Goal: Task Accomplishment & Management: Manage account settings

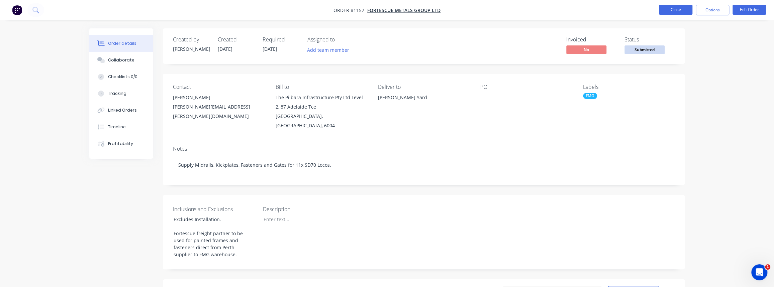
click at [682, 9] on button "Close" at bounding box center [675, 10] width 33 height 10
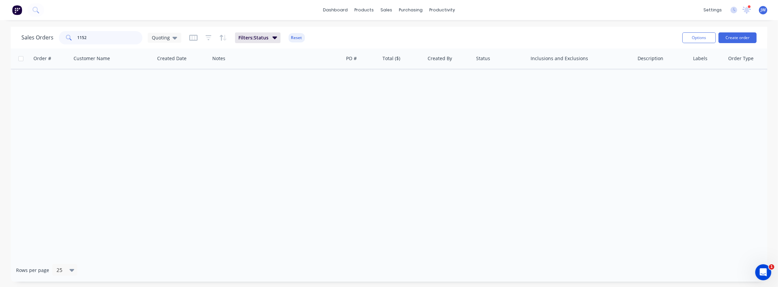
drag, startPoint x: 97, startPoint y: 31, endPoint x: 31, endPoint y: 35, distance: 66.3
click at [31, 35] on div "Sales Orders 1152 Quoting" at bounding box center [101, 37] width 160 height 13
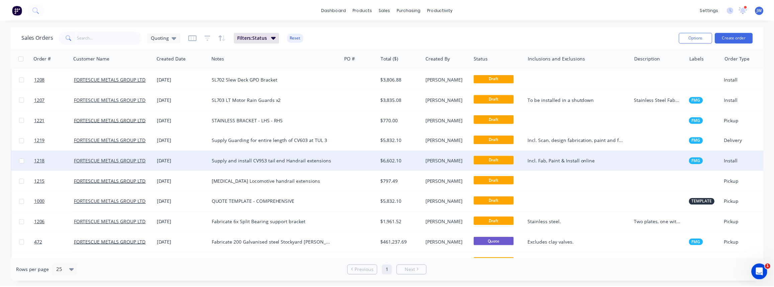
scroll to position [78, 0]
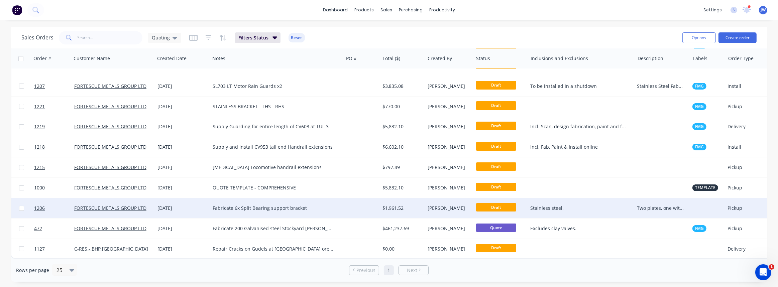
click at [399, 208] on div "$1,961.52" at bounding box center [402, 208] width 45 height 20
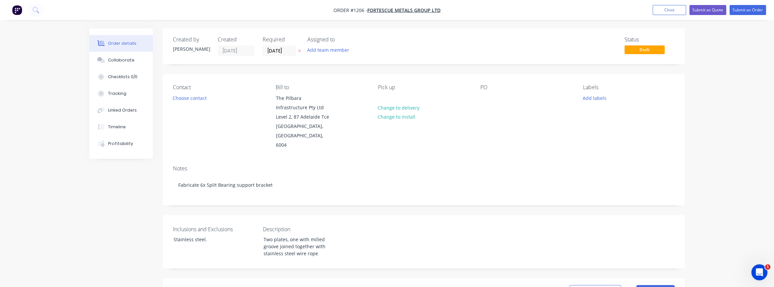
scroll to position [61, 0]
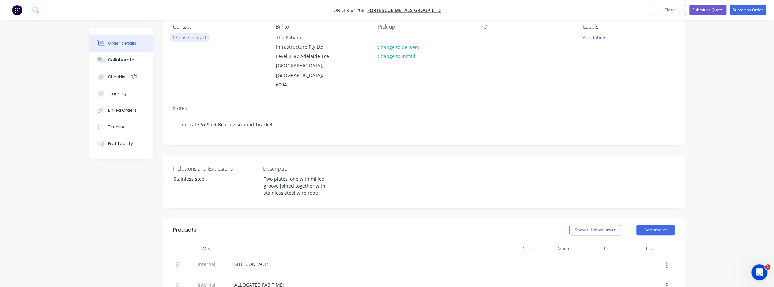
click at [191, 40] on button "Choose contact" at bounding box center [189, 37] width 41 height 9
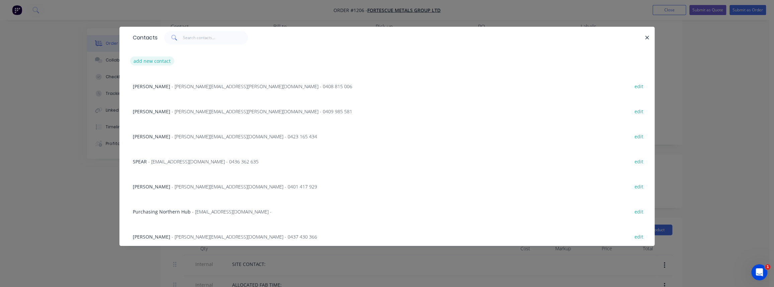
click at [149, 57] on button "add new contact" at bounding box center [152, 61] width 44 height 9
select select "AU"
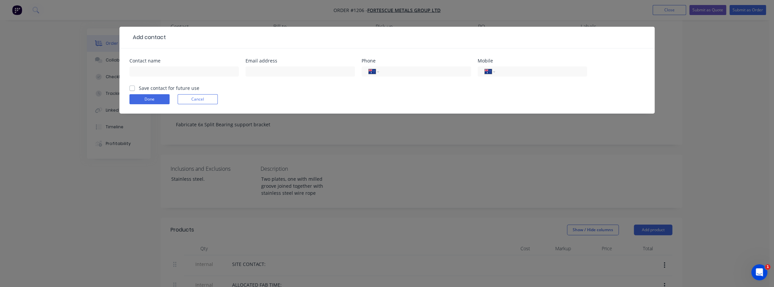
click at [157, 66] on div at bounding box center [183, 75] width 109 height 20
click at [157, 67] on input "text" at bounding box center [183, 72] width 109 height 10
type input "[PERSON_NAME]"
paste input "[PERSON_NAME][EMAIL_ADDRESS][PERSON_NAME][DOMAIN_NAME]"
type input "[PERSON_NAME][EMAIL_ADDRESS][PERSON_NAME][DOMAIN_NAME]"
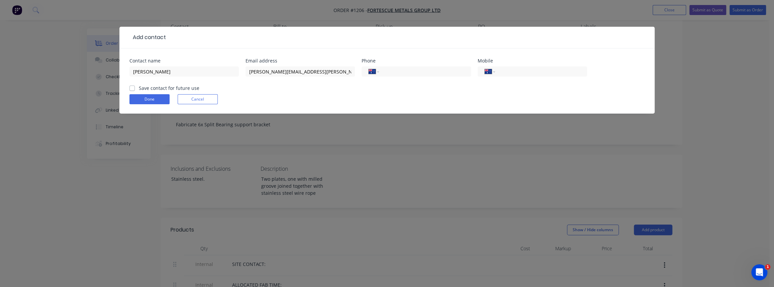
click at [139, 87] on label "Save contact for future use" at bounding box center [169, 88] width 61 height 7
click at [129, 87] on input "Save contact for future use" at bounding box center [131, 88] width 5 height 6
checkbox input "true"
click at [390, 72] on input "tel" at bounding box center [424, 72] width 80 height 8
paste input "0477 715 305"
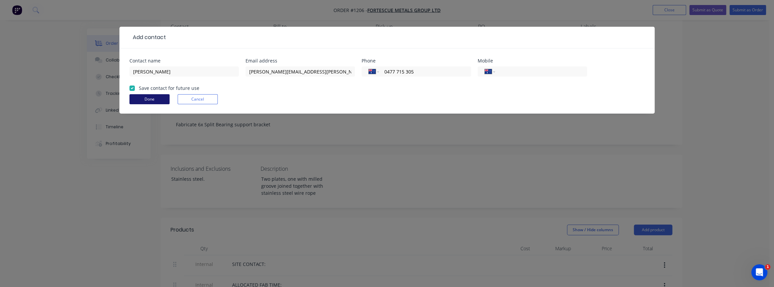
type input "0477 715 305"
click at [162, 103] on button "Done" at bounding box center [149, 99] width 40 height 10
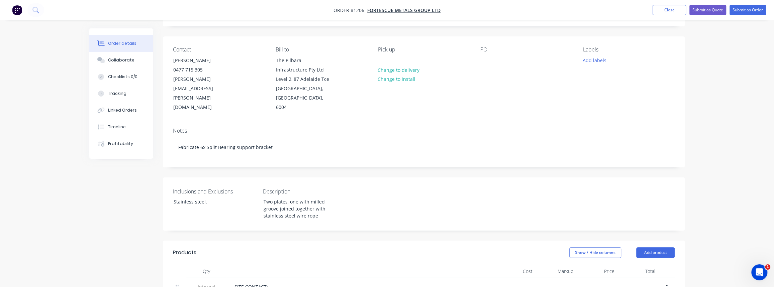
scroll to position [30, 0]
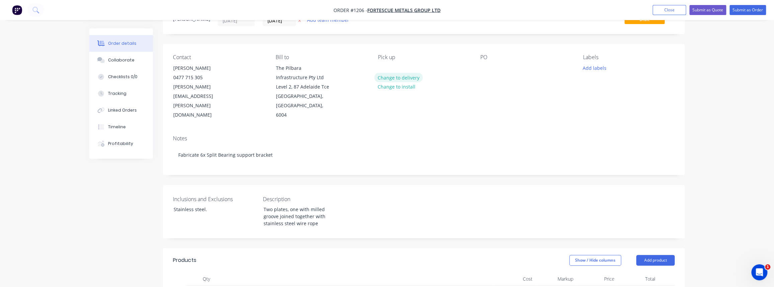
click at [400, 78] on button "Change to delivery" at bounding box center [398, 77] width 49 height 9
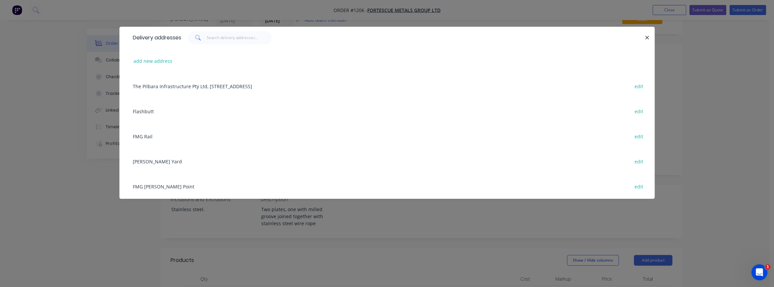
click at [151, 189] on div "FMG [PERSON_NAME] Point edit" at bounding box center [386, 186] width 515 height 25
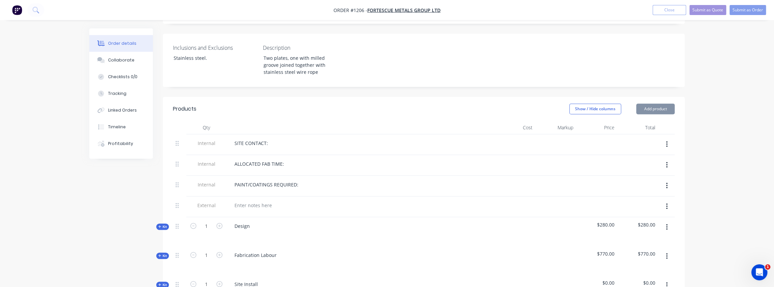
scroll to position [182, 0]
click at [163, 224] on span "Kit" at bounding box center [162, 226] width 9 height 5
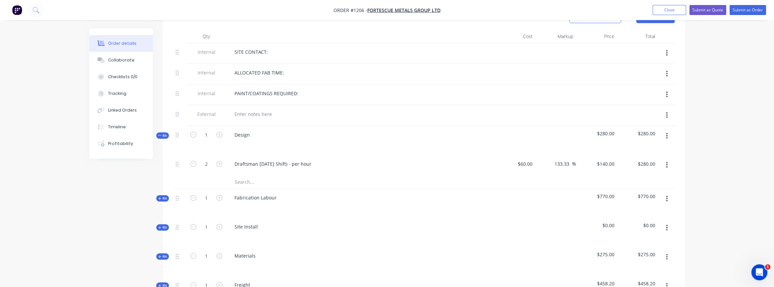
scroll to position [274, 0]
click at [164, 132] on button "Kit" at bounding box center [162, 135] width 13 height 6
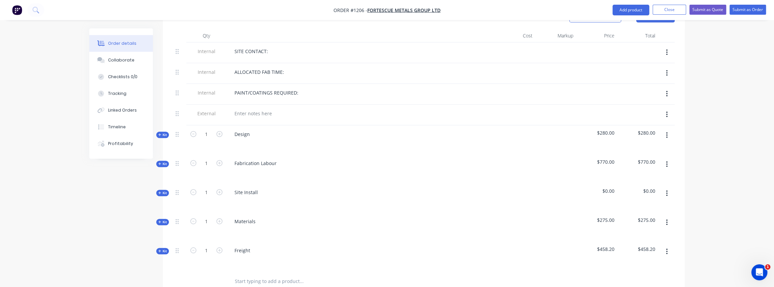
click at [164, 162] on span "Kit" at bounding box center [162, 164] width 9 height 5
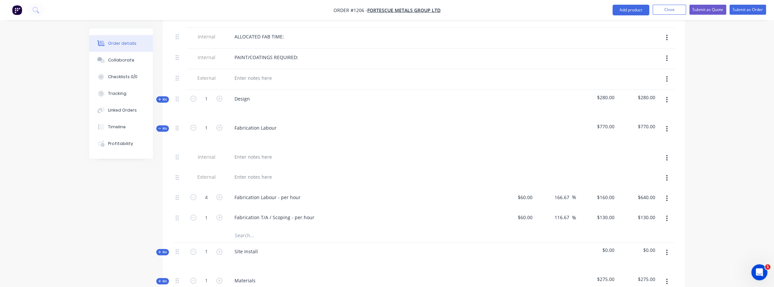
scroll to position [334, 0]
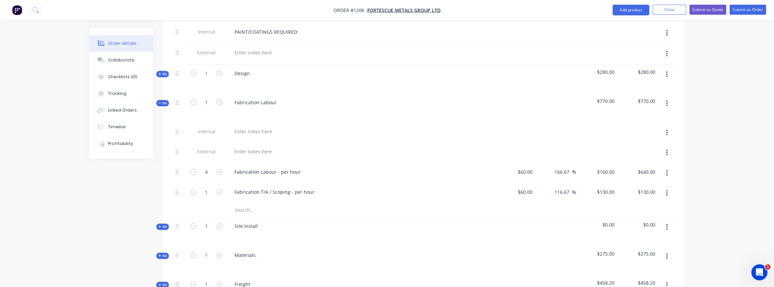
click at [159, 101] on icon "button" at bounding box center [159, 102] width 3 height 3
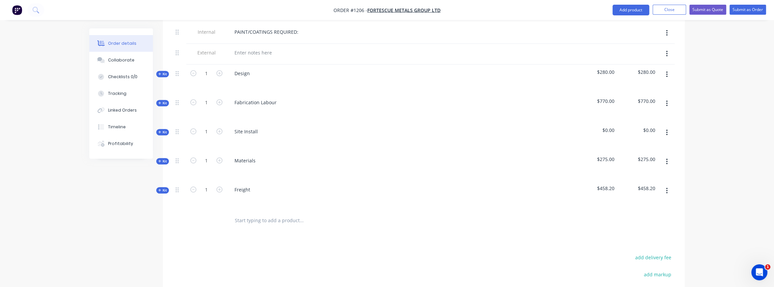
click at [165, 130] on span "Kit" at bounding box center [162, 132] width 9 height 5
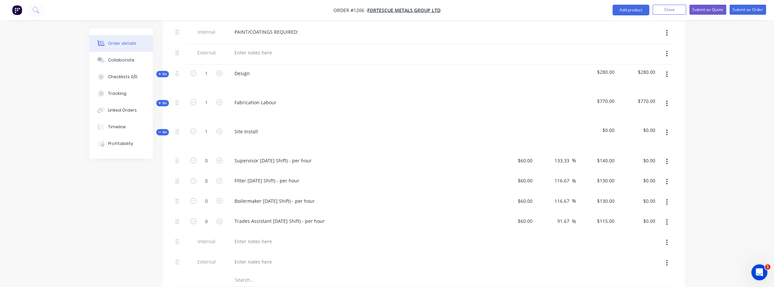
click at [165, 130] on span "Kit" at bounding box center [162, 132] width 9 height 5
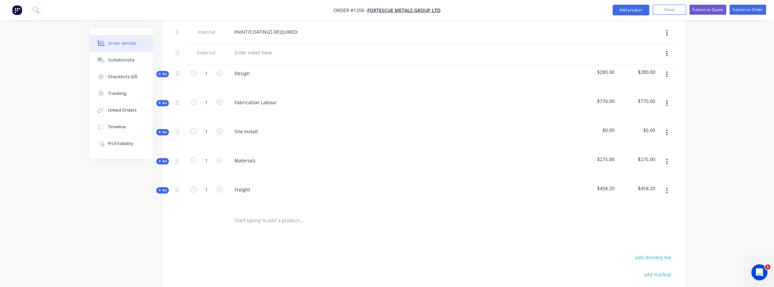
click at [666, 130] on icon "button" at bounding box center [666, 133] width 1 height 6
click at [640, 186] on div "Delete" at bounding box center [643, 191] width 52 height 10
click at [161, 130] on span "Kit" at bounding box center [162, 132] width 9 height 5
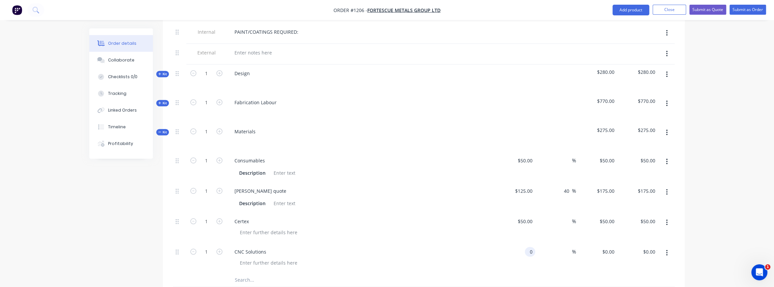
click at [528, 247] on input "0" at bounding box center [531, 252] width 8 height 10
type input "$853.98"
click at [440, 274] on div at bounding box center [346, 280] width 241 height 13
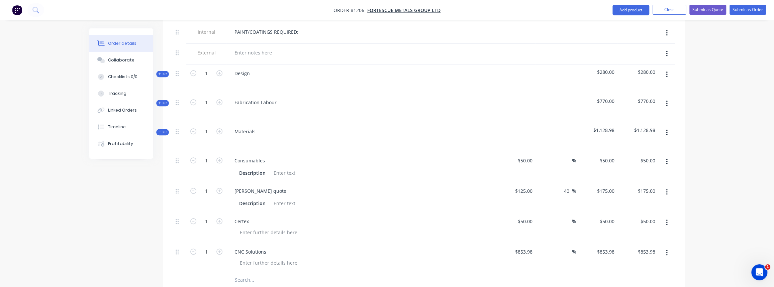
click at [558, 243] on div "%" at bounding box center [555, 258] width 41 height 30
click at [569, 247] on div "%" at bounding box center [555, 258] width 41 height 30
click at [568, 247] on input at bounding box center [568, 252] width 8 height 10
type input "40"
type input "$1,195.572"
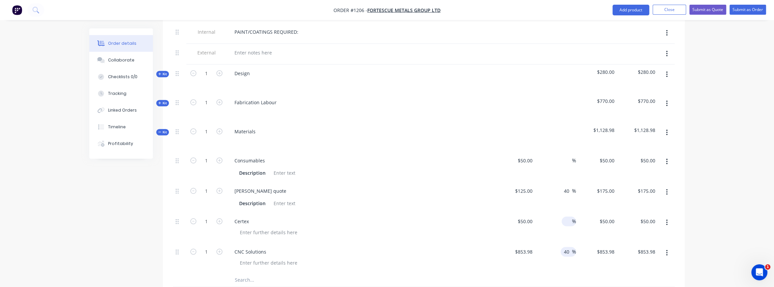
type input "$1,195.57"
click at [562, 217] on div "%" at bounding box center [569, 222] width 14 height 10
type input "40"
type input "$70.00"
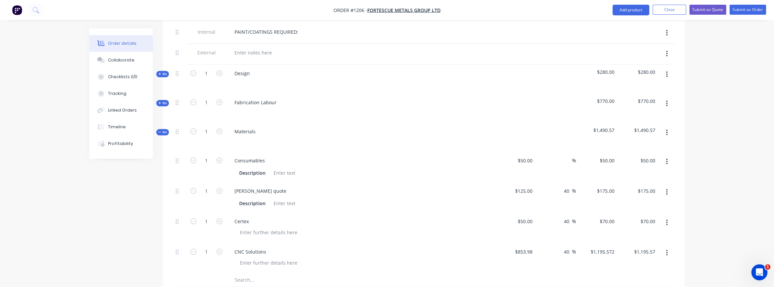
click at [575, 227] on div "40 40 %" at bounding box center [555, 228] width 41 height 30
click at [560, 152] on div "%" at bounding box center [555, 167] width 41 height 30
click at [564, 156] on input at bounding box center [568, 161] width 8 height 10
type input "10"
type input "$55.00"
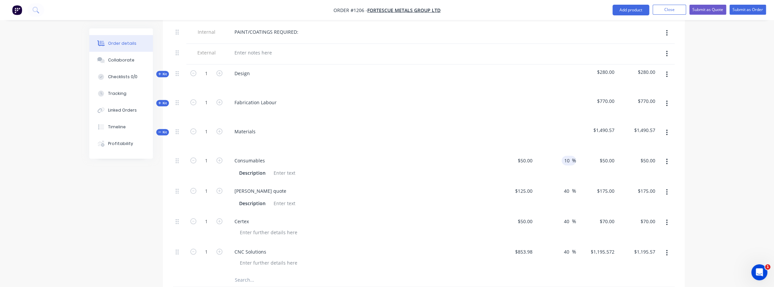
type input "$55.00"
click at [582, 190] on div "$175.00 $175.00" at bounding box center [596, 197] width 41 height 30
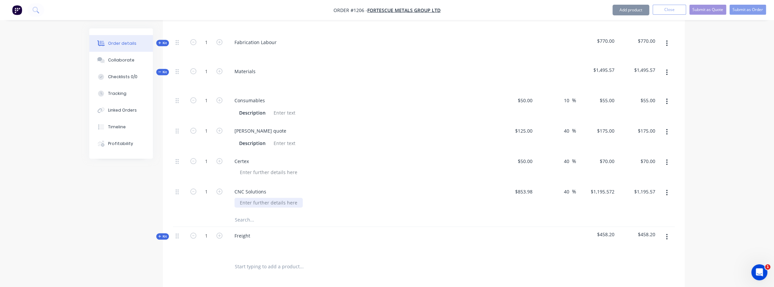
scroll to position [395, 0]
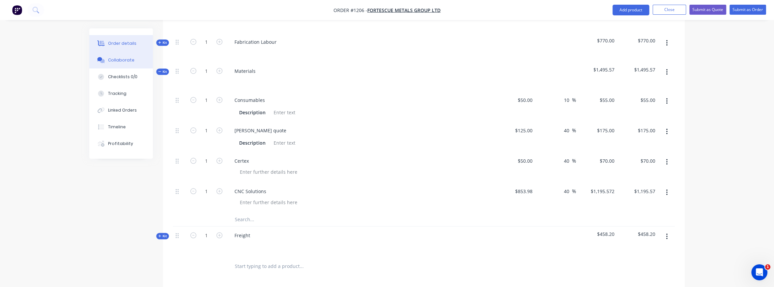
click at [123, 55] on button "Collaborate" at bounding box center [121, 60] width 64 height 17
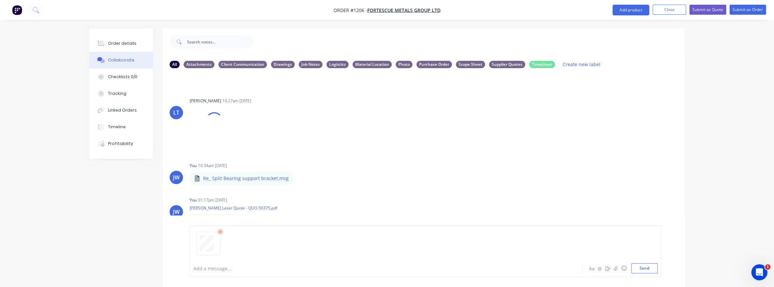
scroll to position [189, 0]
click at [640, 267] on button "Send" at bounding box center [644, 269] width 26 height 10
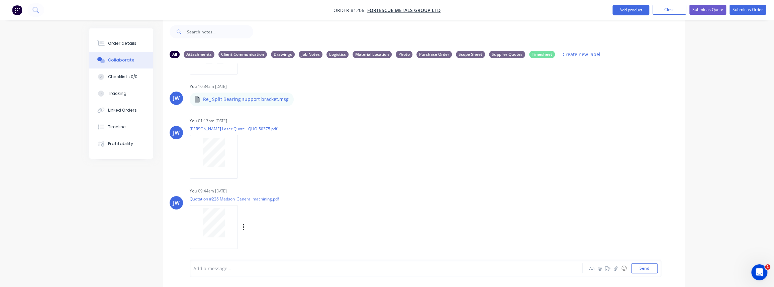
scroll to position [275, 0]
drag, startPoint x: 243, startPoint y: 220, endPoint x: 243, endPoint y: 225, distance: 5.1
click at [243, 221] on button "button" at bounding box center [243, 225] width 3 height 10
click at [271, 210] on button "Labels" at bounding box center [287, 210] width 75 height 15
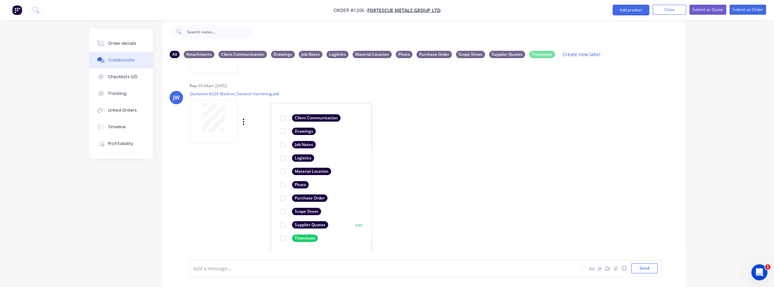
click at [280, 225] on div at bounding box center [282, 224] width 13 height 13
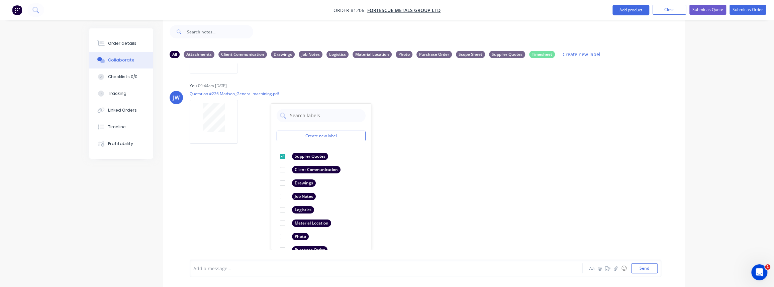
click at [432, 201] on div "LT [PERSON_NAME] 10:27am [DATE] Paint Coating Inspection Report.pdf Labels Down…" at bounding box center [424, 157] width 522 height 186
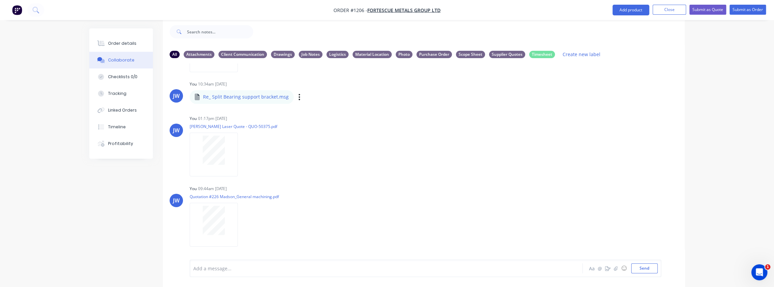
scroll to position [275, 0]
click at [140, 44] on button "Order details" at bounding box center [121, 43] width 64 height 17
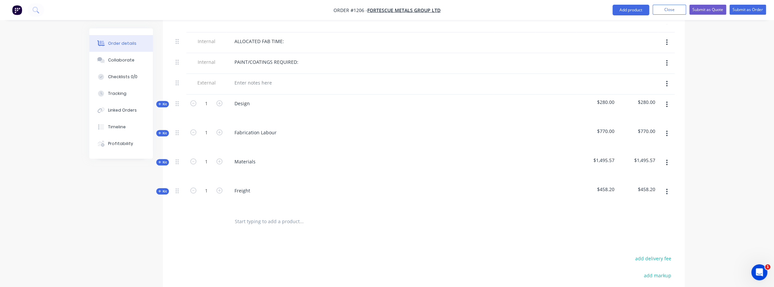
scroll to position [314, 0]
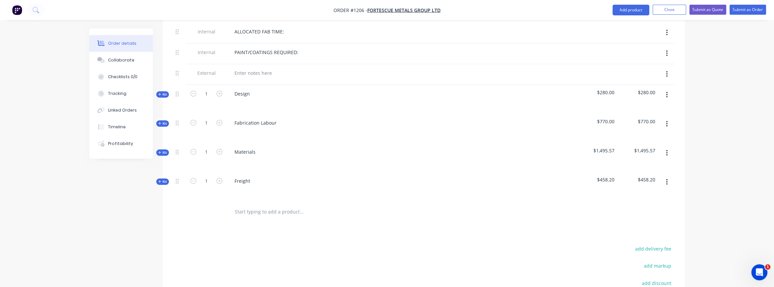
click at [165, 179] on span "Kit" at bounding box center [162, 181] width 9 height 5
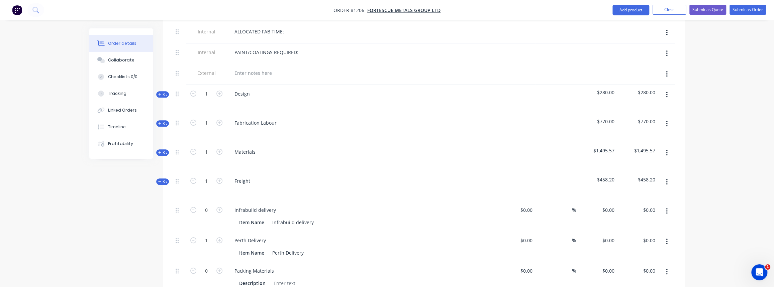
type input "$80.00"
type input "56"
type input "$124.80"
type input "$220.00"
type input "56"
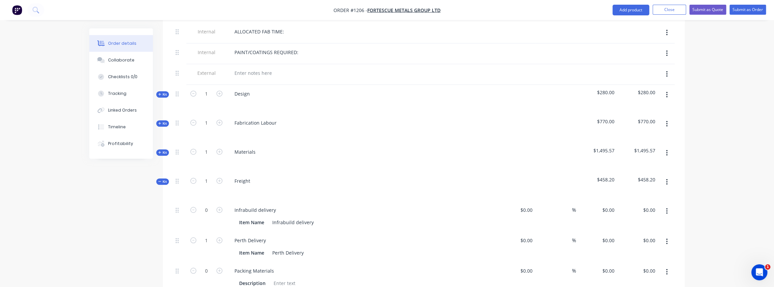
type input "$343.20"
type input "$50.00"
type input "$60.00"
type input "91.67"
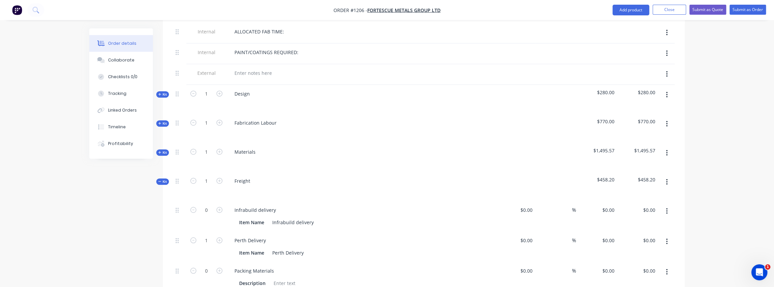
type input "$115.00"
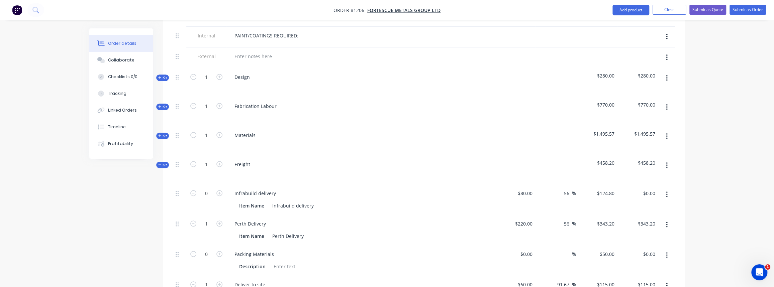
scroll to position [344, 0]
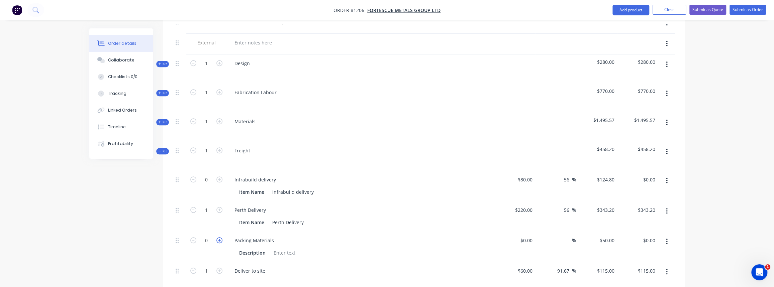
click at [219, 237] on icon "button" at bounding box center [219, 240] width 6 height 6
type input "1"
type input "$50.00"
click at [165, 149] on span "Kit" at bounding box center [162, 151] width 9 height 5
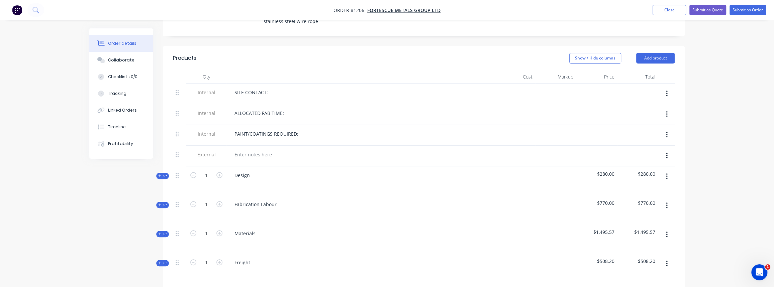
scroll to position [223, 0]
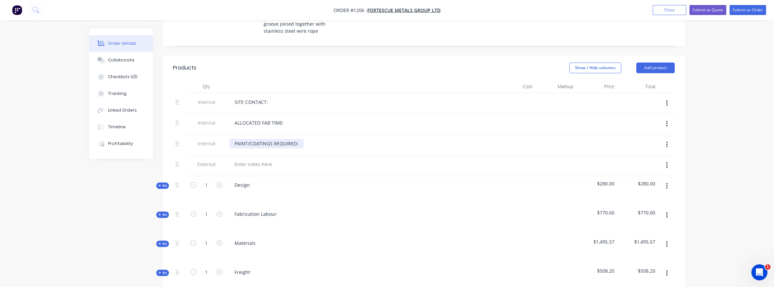
click at [298, 139] on div "PAINT/COATINGS REQUIRED:" at bounding box center [266, 144] width 75 height 10
click at [287, 118] on div "ALLOCATED FAB TIME:" at bounding box center [259, 123] width 60 height 10
click at [277, 97] on div "SITE CONTACT:" at bounding box center [360, 102] width 262 height 10
click at [272, 97] on div "SITE CONTACT:" at bounding box center [360, 102] width 262 height 10
click at [270, 97] on div "SITE CONTACT:" at bounding box center [251, 102] width 44 height 10
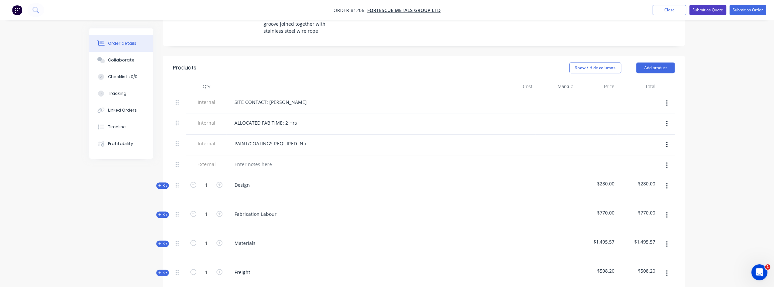
click at [702, 10] on button "Submit as Quote" at bounding box center [707, 10] width 37 height 10
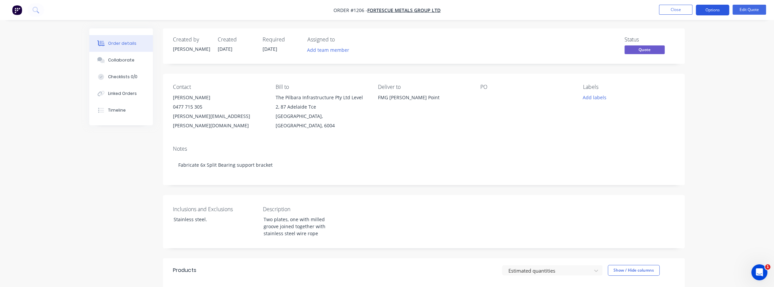
click at [705, 7] on button "Options" at bounding box center [712, 10] width 33 height 11
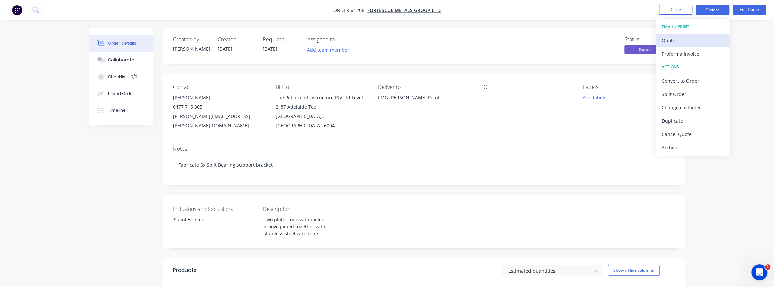
click at [676, 43] on div "Quote" at bounding box center [693, 41] width 62 height 10
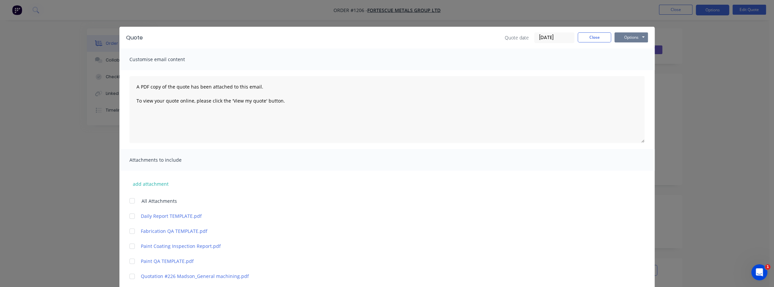
click at [621, 34] on button "Options" at bounding box center [630, 37] width 33 height 10
click at [621, 55] on button "Print" at bounding box center [635, 60] width 43 height 11
drag, startPoint x: 584, startPoint y: 38, endPoint x: 626, endPoint y: 28, distance: 42.9
click at [584, 38] on button "Close" at bounding box center [594, 37] width 33 height 10
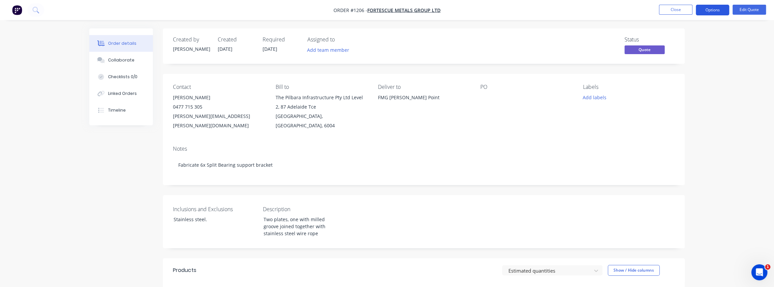
click at [706, 7] on button "Options" at bounding box center [712, 10] width 33 height 11
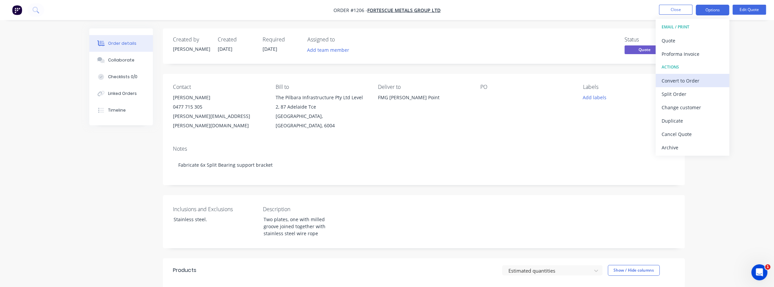
click at [684, 85] on div "Convert to Order" at bounding box center [693, 81] width 62 height 10
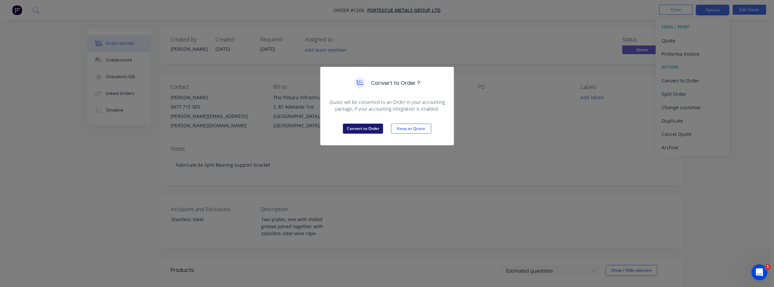
click at [377, 131] on button "Convert to Order" at bounding box center [363, 129] width 40 height 10
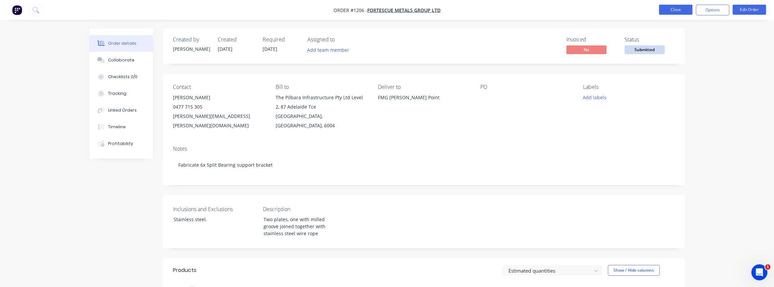
click at [676, 9] on button "Close" at bounding box center [675, 10] width 33 height 10
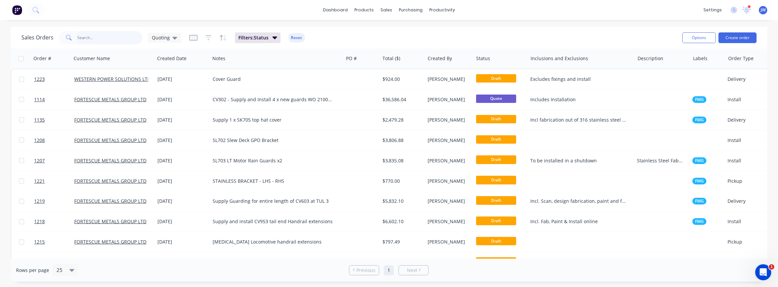
click at [109, 41] on input "text" at bounding box center [110, 37] width 65 height 13
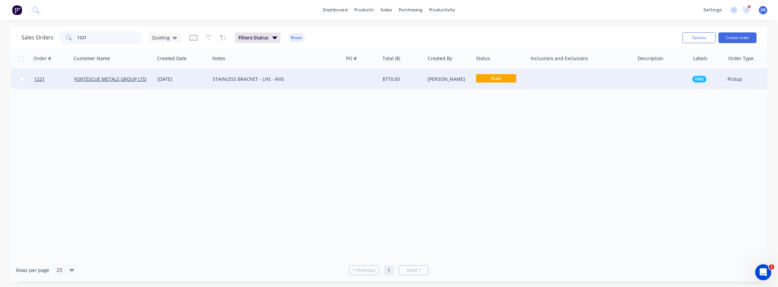
type input "1221"
click at [276, 83] on div "STAINLESS BRACKET - LHS - RHS" at bounding box center [276, 79] width 133 height 20
click at [199, 82] on div "[DATE]" at bounding box center [183, 79] width 50 height 7
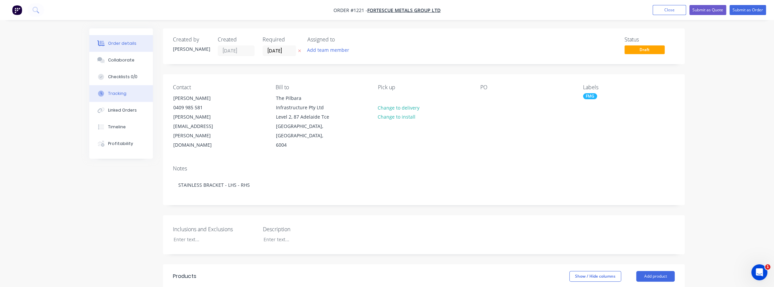
click at [120, 95] on div "Tracking" at bounding box center [117, 94] width 18 height 6
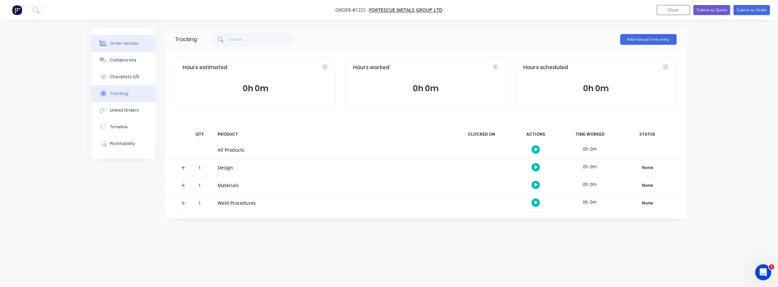
click at [117, 40] on div "Order details" at bounding box center [124, 43] width 28 height 6
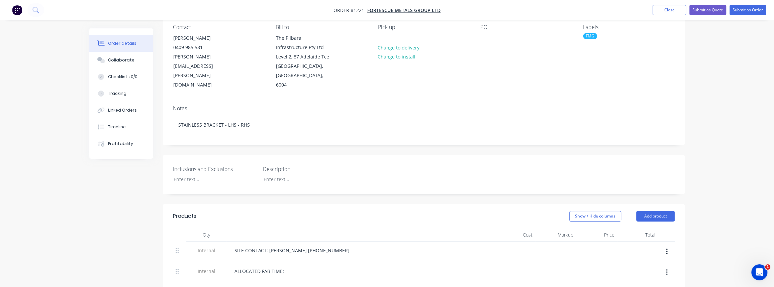
scroll to position [61, 0]
drag, startPoint x: 328, startPoint y: 237, endPoint x: 267, endPoint y: 235, distance: 61.6
click at [267, 241] on div "SITE CONTACT: [PERSON_NAME] [PHONE_NUMBER]" at bounding box center [360, 251] width 268 height 21
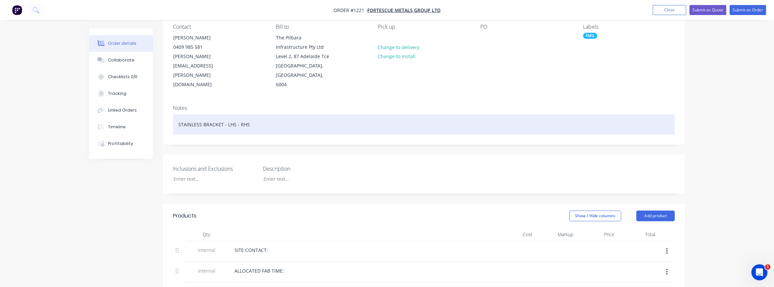
click at [220, 114] on div "STAINLESS BRACKET - LHS - RHS" at bounding box center [424, 124] width 502 height 20
click at [221, 114] on div "STAINLESS BRACKET - LHS - RHS" at bounding box center [424, 124] width 502 height 20
click at [202, 114] on div "STAINLESS BRACKET - LHS - RHS" at bounding box center [424, 124] width 502 height 20
drag, startPoint x: 234, startPoint y: 115, endPoint x: 73, endPoint y: 104, distance: 160.9
click at [73, 104] on div "Order details Collaborate Checklists 0/0 Tracking Linked Orders Timeline Profit…" at bounding box center [387, 271] width 774 height 665
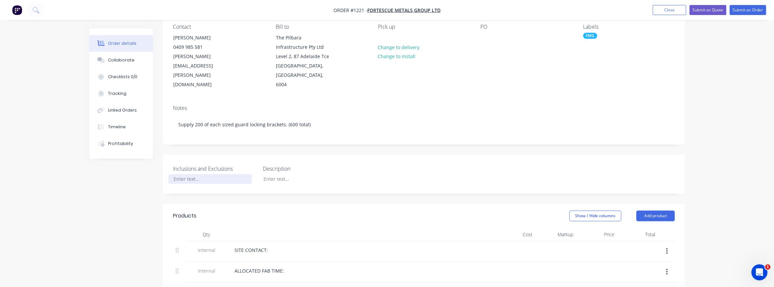
click at [191, 174] on div at bounding box center [210, 179] width 84 height 10
click at [305, 174] on div at bounding box center [300, 179] width 84 height 10
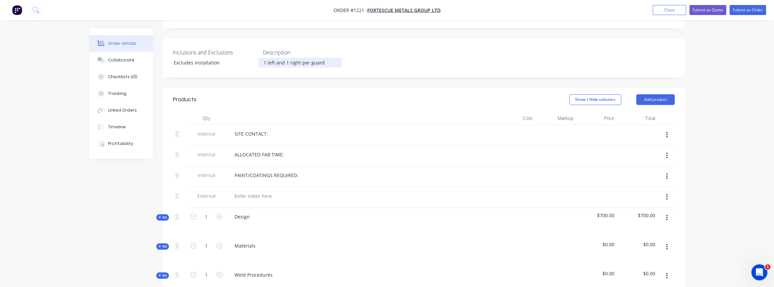
scroll to position [182, 0]
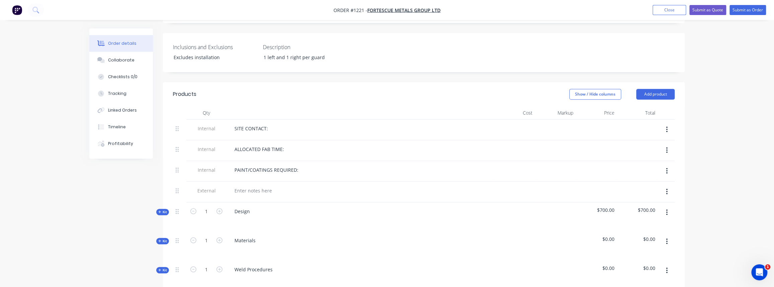
click at [160, 210] on icon "button" at bounding box center [159, 211] width 3 height 3
click at [166, 210] on span "Kit" at bounding box center [162, 212] width 9 height 5
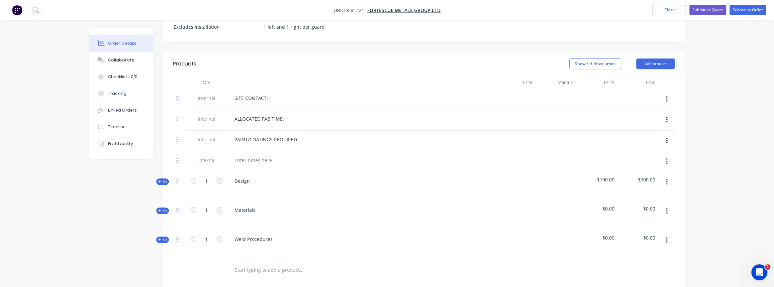
click at [165, 208] on span "Kit" at bounding box center [162, 210] width 9 height 5
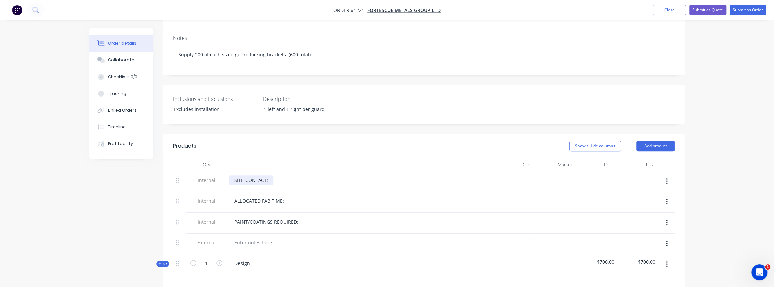
scroll to position [61, 0]
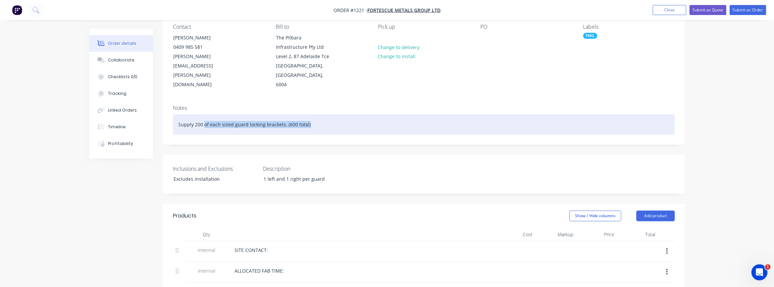
drag, startPoint x: 314, startPoint y: 114, endPoint x: 204, endPoint y: 116, distance: 110.1
click at [204, 116] on div "Supply 200 of each sized guard locking brackets. (600 total)" at bounding box center [424, 124] width 502 height 20
click at [227, 117] on div "Supply 200 of each sized guard locking brackets. (600 total)" at bounding box center [424, 124] width 502 height 20
click at [278, 114] on div "Supply 200 of each sized guard locking brackets. (600 total)" at bounding box center [424, 124] width 502 height 20
drag, startPoint x: 336, startPoint y: 116, endPoint x: 263, endPoint y: 115, distance: 72.9
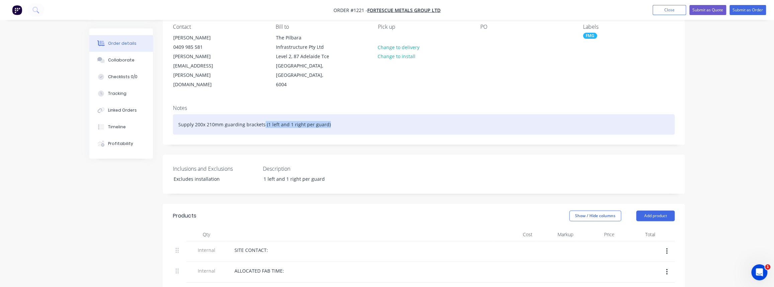
click at [263, 115] on div "Supply 200x 210mm guarding brackets (1 left and 1 right per guard)" at bounding box center [424, 124] width 502 height 20
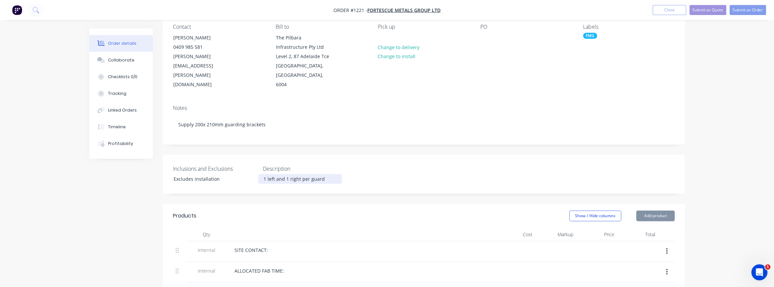
click at [324, 174] on div "1 left and 1 right per guard" at bounding box center [300, 179] width 84 height 10
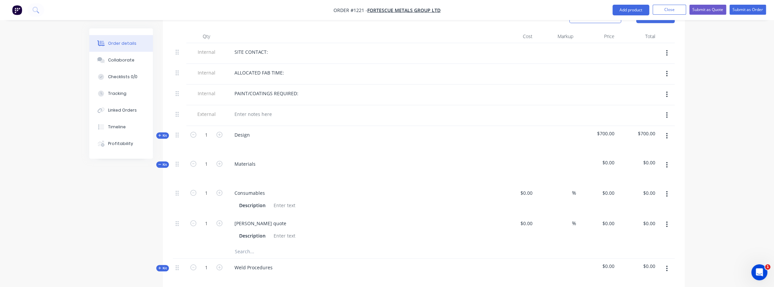
scroll to position [274, 0]
click at [525, 218] on div "$0.00 $0.00" at bounding box center [526, 223] width 18 height 10
type input "$3,218.85"
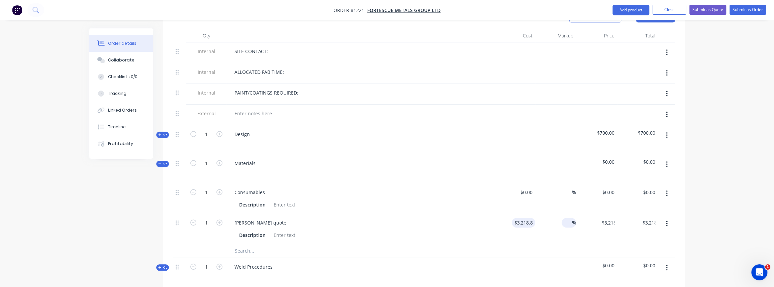
click at [562, 218] on div "%" at bounding box center [569, 223] width 14 height 10
type input "15"
type input "0"
type input "$3,701.6775"
type input "$3,701.68"
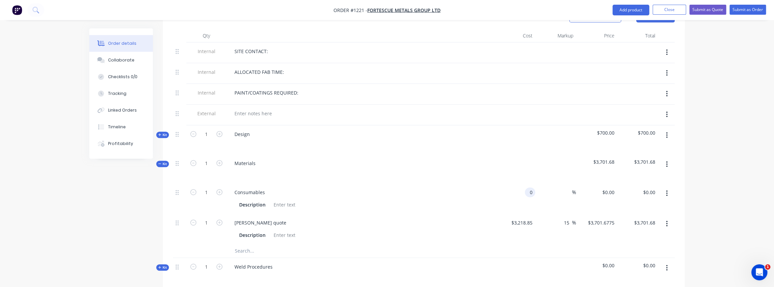
click at [522, 184] on div "0 0" at bounding box center [514, 199] width 41 height 30
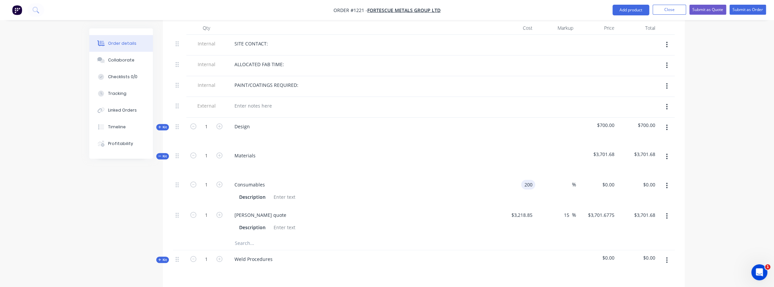
scroll to position [304, 0]
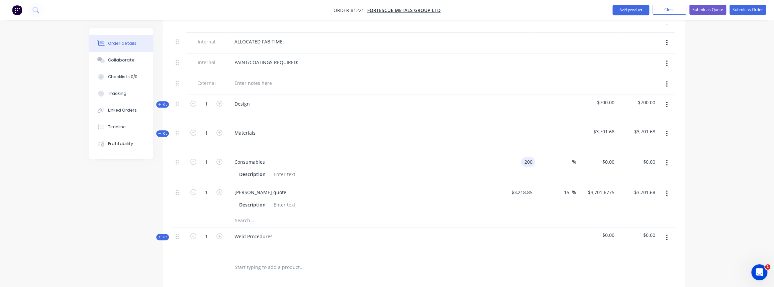
type input "$200.00"
click at [254, 215] on input "text" at bounding box center [301, 220] width 134 height 13
click at [116, 54] on button "Collaborate" at bounding box center [121, 60] width 64 height 17
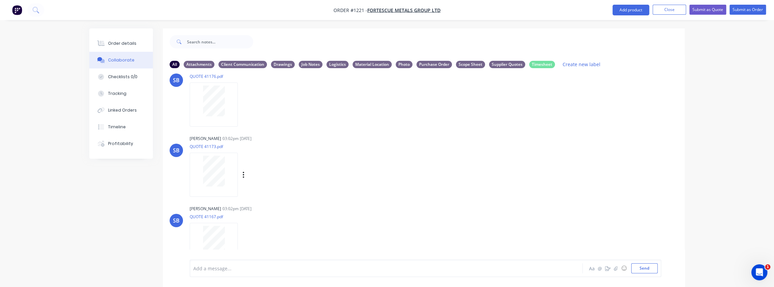
scroll to position [662, 0]
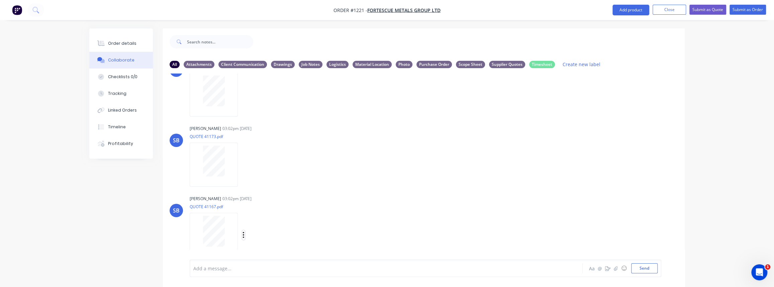
click at [244, 234] on icon "button" at bounding box center [243, 235] width 2 height 8
click at [266, 250] on button "Delete" at bounding box center [287, 250] width 75 height 15
click at [243, 235] on icon "button" at bounding box center [243, 235] width 1 height 6
click at [227, 227] on div at bounding box center [214, 231] width 42 height 31
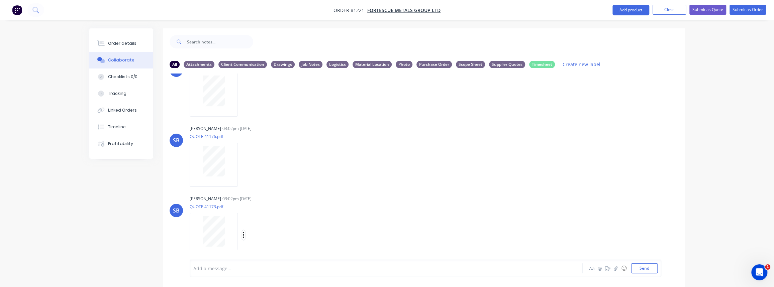
click at [243, 235] on icon "button" at bounding box center [243, 235] width 1 height 6
click at [266, 234] on button "Download" at bounding box center [287, 235] width 75 height 15
click at [243, 237] on icon "button" at bounding box center [243, 235] width 1 height 6
click at [267, 251] on button "Delete" at bounding box center [287, 250] width 75 height 15
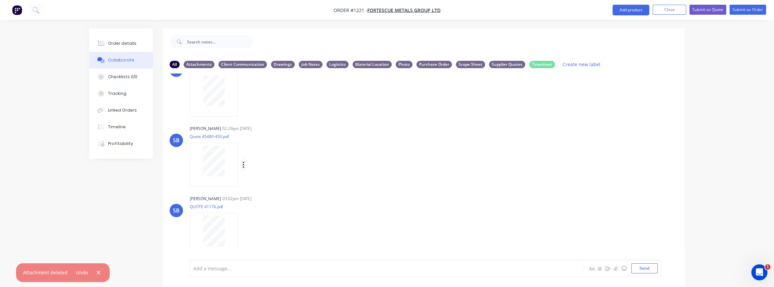
click at [244, 166] on icon "button" at bounding box center [243, 165] width 2 height 8
click at [264, 199] on button "Delete" at bounding box center [287, 197] width 75 height 15
click at [243, 94] on icon "button" at bounding box center [243, 95] width 1 height 6
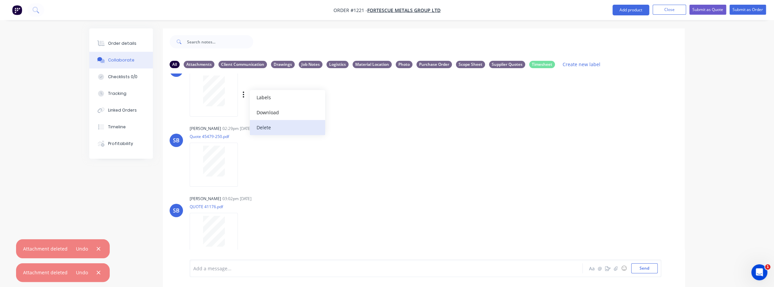
click at [266, 125] on button "Delete" at bounding box center [287, 127] width 75 height 15
click at [243, 166] on icon "button" at bounding box center [243, 165] width 2 height 8
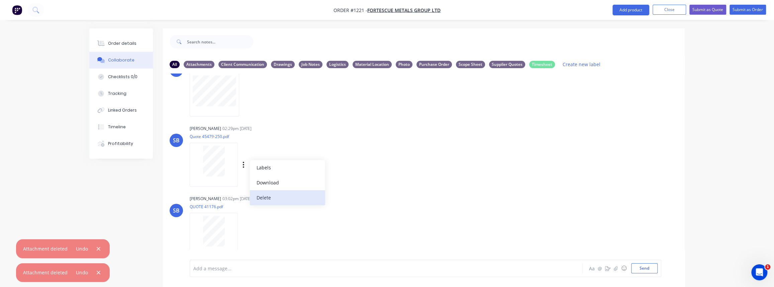
click at [256, 192] on button "Delete" at bounding box center [287, 197] width 75 height 15
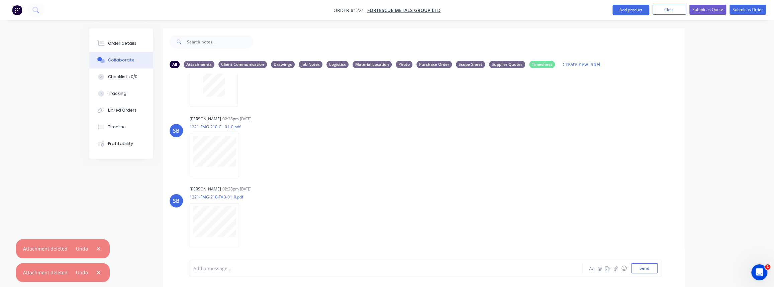
scroll to position [311, 0]
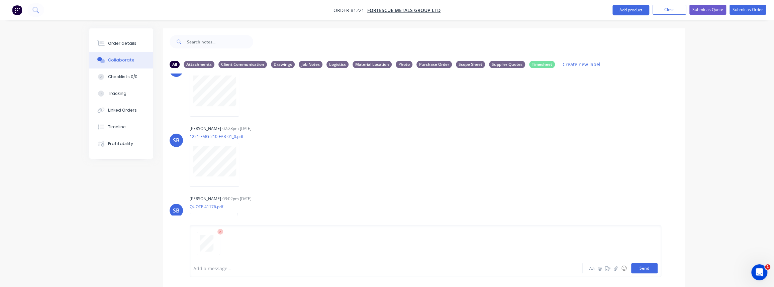
click at [645, 268] on button "Send" at bounding box center [644, 269] width 26 height 10
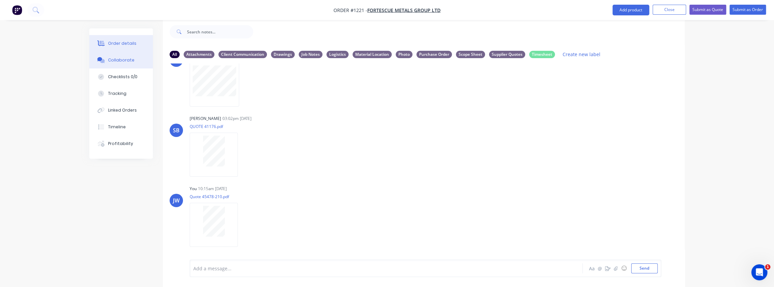
click at [109, 42] on div "Order details" at bounding box center [122, 43] width 28 height 6
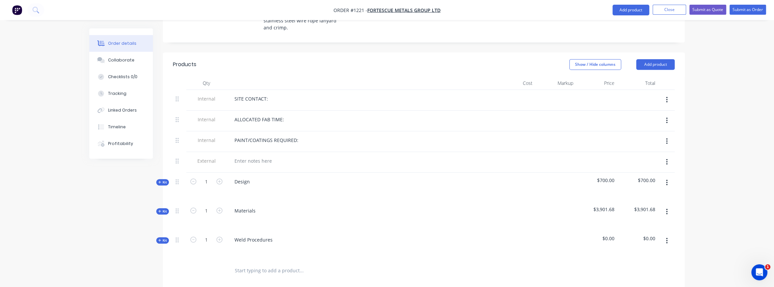
scroll to position [314, 0]
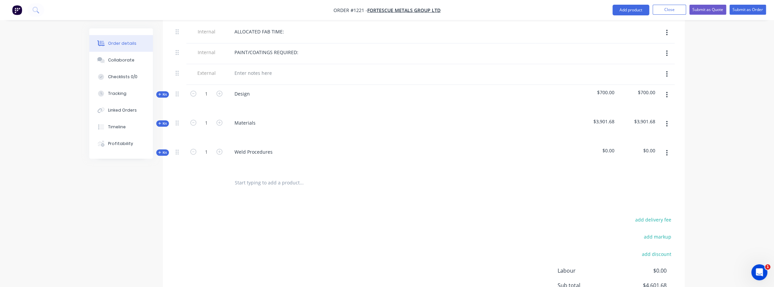
click at [162, 121] on span "Kit" at bounding box center [162, 123] width 9 height 5
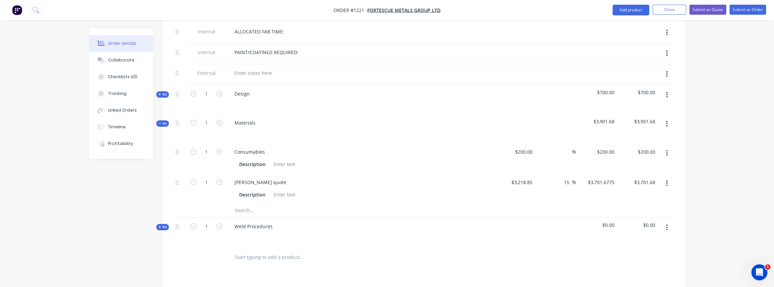
click at [246, 204] on input "text" at bounding box center [301, 210] width 134 height 13
click at [241, 204] on input "Cerex" at bounding box center [301, 210] width 134 height 13
click at [263, 204] on input "Certex" at bounding box center [301, 210] width 134 height 13
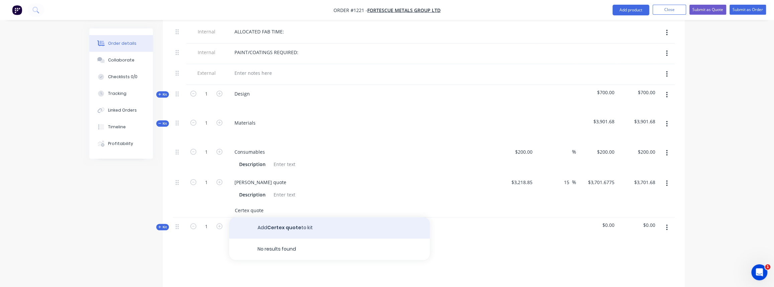
type input "Certex quote"
click at [284, 217] on button "Add Certex quote to kit" at bounding box center [329, 227] width 201 height 21
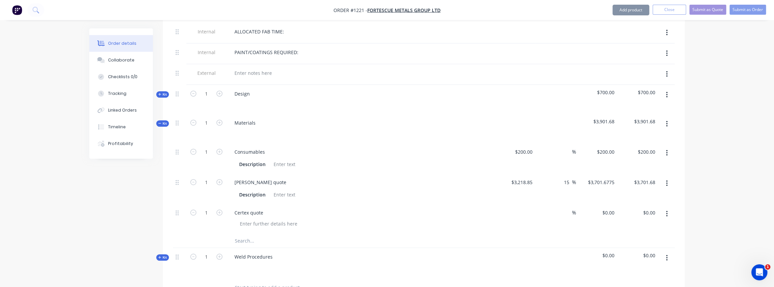
drag, startPoint x: 525, startPoint y: 204, endPoint x: 520, endPoint y: 205, distance: 4.8
click at [525, 208] on div "$0.00" at bounding box center [526, 213] width 18 height 10
type input "$1,500.00"
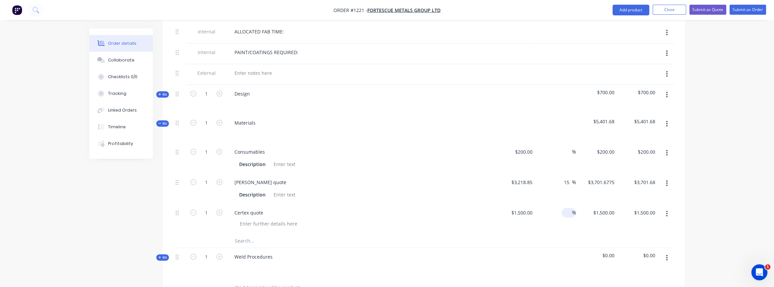
click at [569, 208] on input at bounding box center [568, 213] width 8 height 10
type input "15"
type input "$1,725.00"
click at [293, 221] on div "Certex quote" at bounding box center [360, 219] width 268 height 30
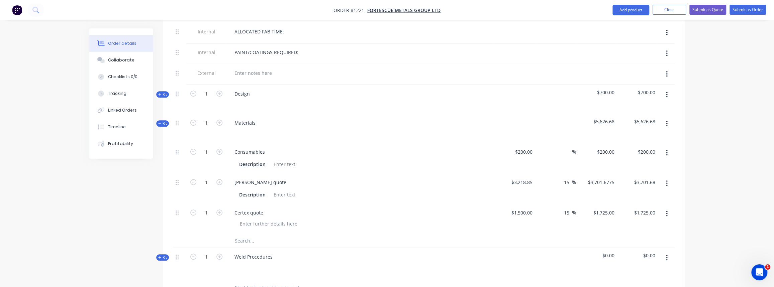
click at [258, 234] on input "text" at bounding box center [301, 240] width 134 height 13
click at [249, 234] on input "St" at bounding box center [301, 240] width 134 height 13
drag, startPoint x: 240, startPoint y: 232, endPoint x: 234, endPoint y: 233, distance: 6.4
click at [234, 234] on input "St" at bounding box center [301, 240] width 134 height 13
type input "m"
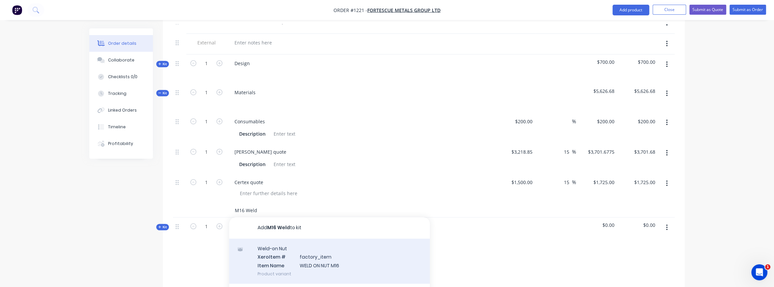
scroll to position [375, 0]
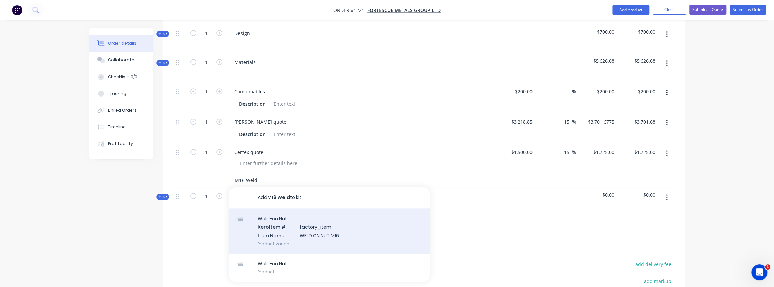
type input "M16 Weld"
click at [313, 227] on div "Weld-on Nut Xero Item # factory_item Item Name WELD ON NUT M16 Product variant" at bounding box center [329, 231] width 201 height 45
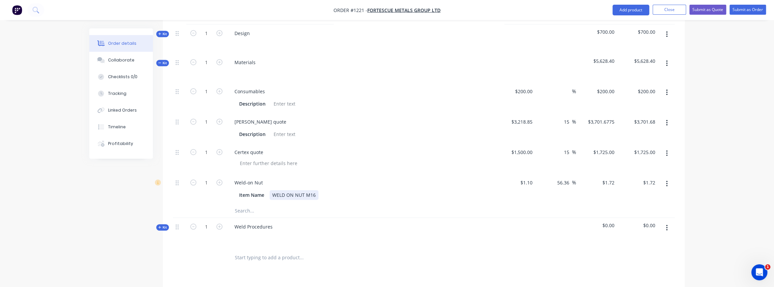
click at [315, 190] on div "WELD ON NUT M16" at bounding box center [294, 195] width 49 height 10
click at [325, 204] on input "text" at bounding box center [301, 210] width 134 height 13
click at [209, 178] on input "1" at bounding box center [206, 183] width 17 height 10
type input "1"
click at [334, 204] on input "text" at bounding box center [301, 210] width 134 height 13
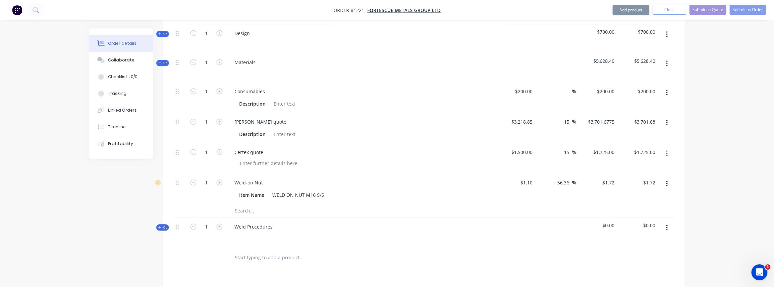
click at [268, 178] on div "Weld-on Nut" at bounding box center [360, 183] width 262 height 10
click at [260, 178] on div "Weld-on Nut" at bounding box center [248, 183] width 39 height 10
click at [262, 178] on div "Weld-on Nut" at bounding box center [248, 183] width 39 height 10
click at [270, 178] on div "Weld-on NutBOX OF 100" at bounding box center [261, 183] width 65 height 10
click at [220, 180] on icon "button" at bounding box center [219, 183] width 6 height 6
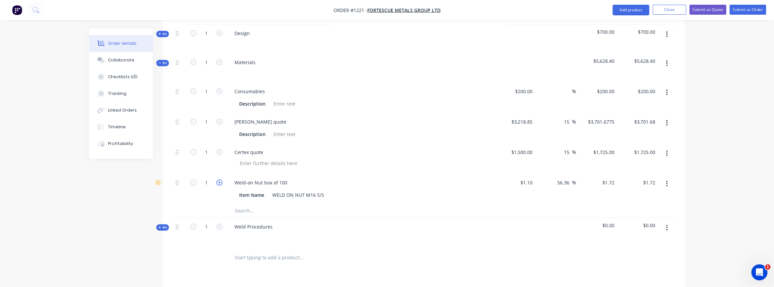
type input "2"
type input "$3.44"
click at [526, 174] on div "$1.10 $1.10" at bounding box center [514, 189] width 41 height 30
click at [530, 178] on input "1.1" at bounding box center [530, 183] width 10 height 10
type input "$62.40"
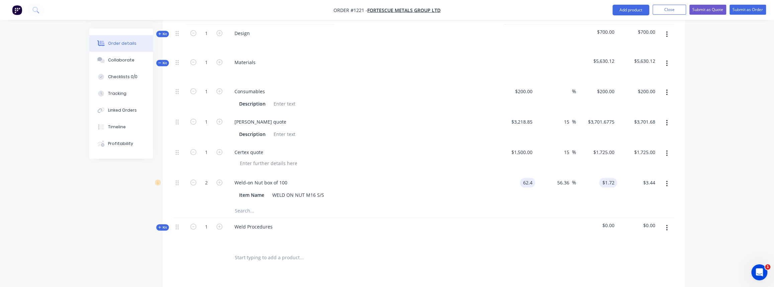
type input "97.5709"
type input "$195.14"
click at [599, 178] on div "97.5709 $1.72" at bounding box center [608, 183] width 18 height 10
type input "$97.5709"
click at [562, 178] on input "56.36" at bounding box center [564, 183] width 15 height 10
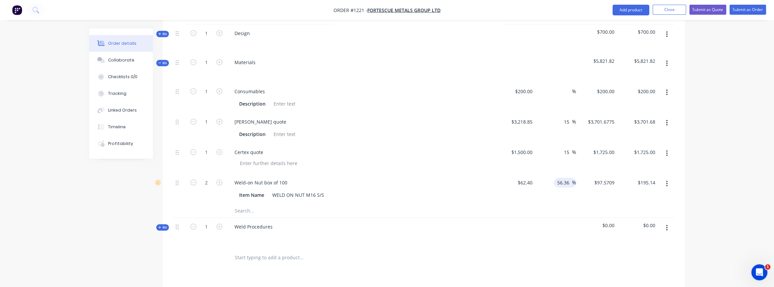
drag, startPoint x: 571, startPoint y: 172, endPoint x: 513, endPoint y: 176, distance: 58.3
click at [513, 176] on div "2 Weld-on Nut box of 100 Item Name WELD ON NUT M16 S/S $62.40 $62.40 56.36 56.3…" at bounding box center [424, 189] width 502 height 30
type input "25"
type input "$78.00"
type input "$156.00"
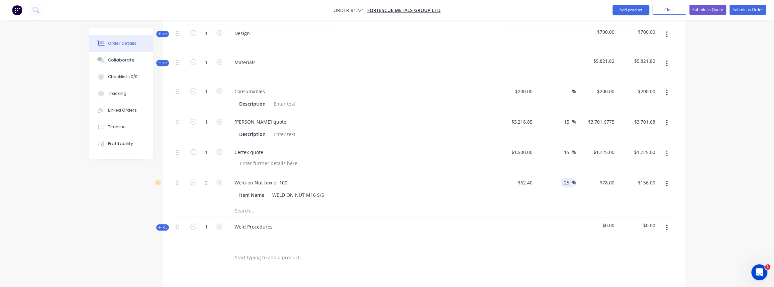
click at [526, 188] on div "$62.40 $62.40" at bounding box center [514, 189] width 41 height 30
click at [665, 222] on button "button" at bounding box center [667, 228] width 16 height 12
click at [631, 281] on div "Delete" at bounding box center [643, 286] width 52 height 10
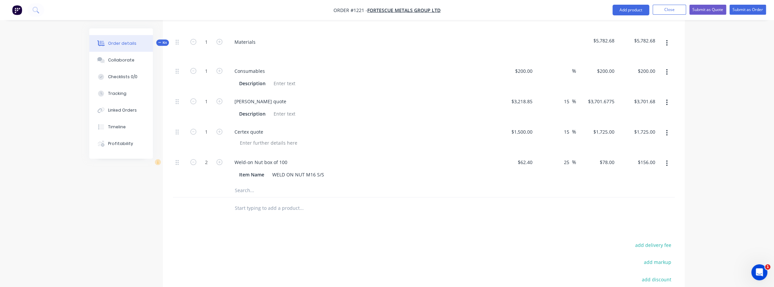
scroll to position [314, 0]
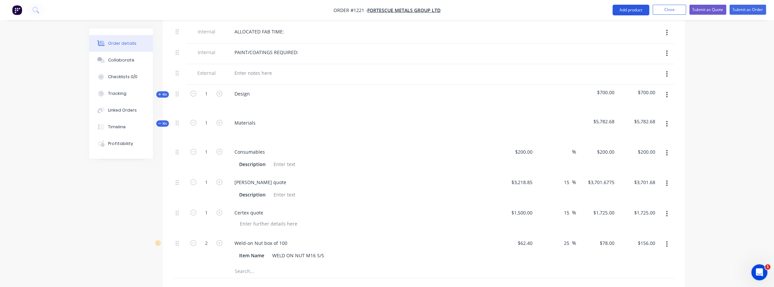
click at [636, 14] on button "Add product" at bounding box center [630, 10] width 37 height 11
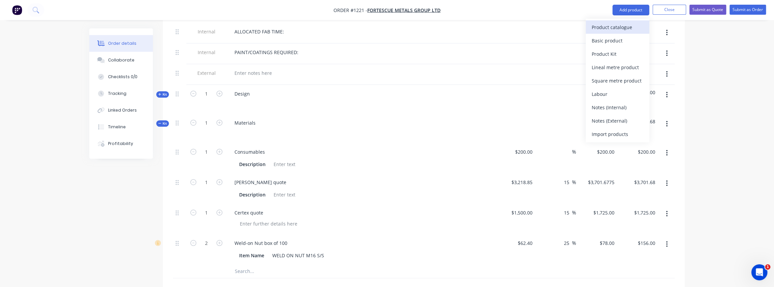
click at [621, 30] on div "Product catalogue" at bounding box center [618, 27] width 52 height 10
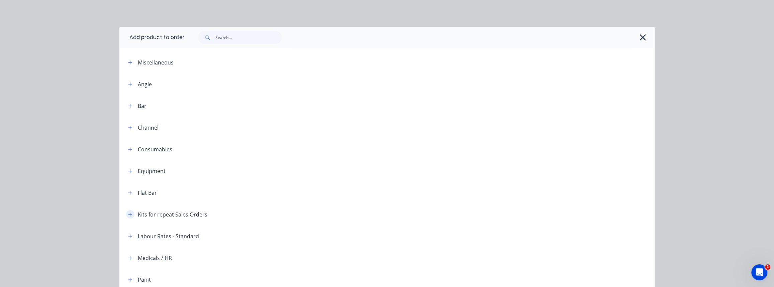
click at [126, 215] on button "button" at bounding box center [130, 214] width 8 height 8
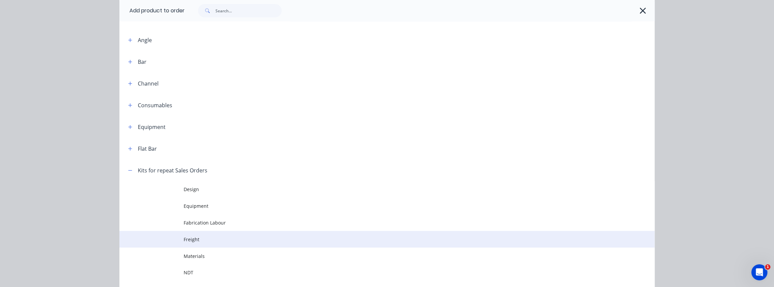
scroll to position [91, 0]
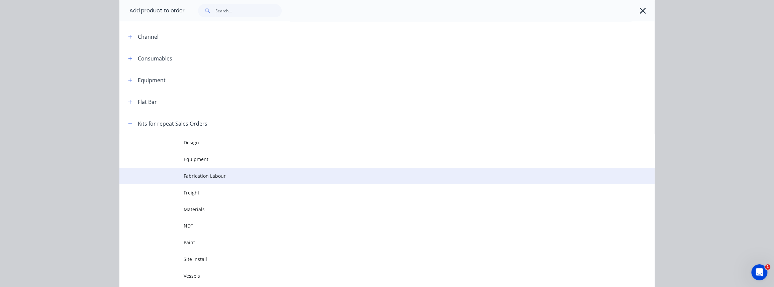
click at [189, 180] on td "Fabrication Labour" at bounding box center [419, 176] width 471 height 17
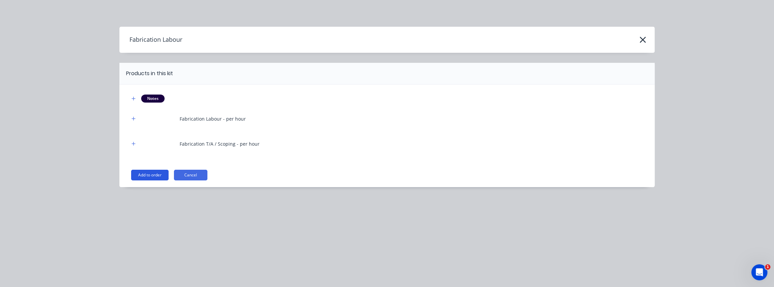
click at [154, 176] on button "Add to order" at bounding box center [149, 175] width 37 height 11
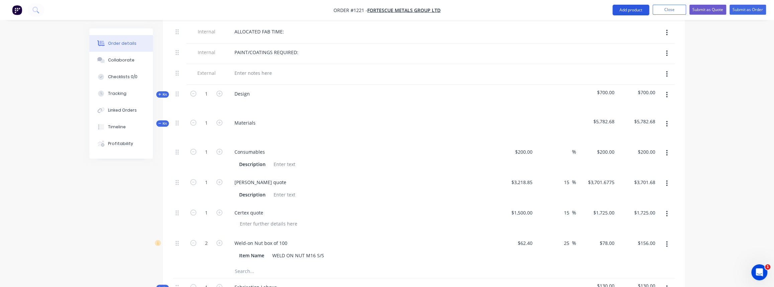
click at [636, 10] on button "Add product" at bounding box center [630, 10] width 37 height 11
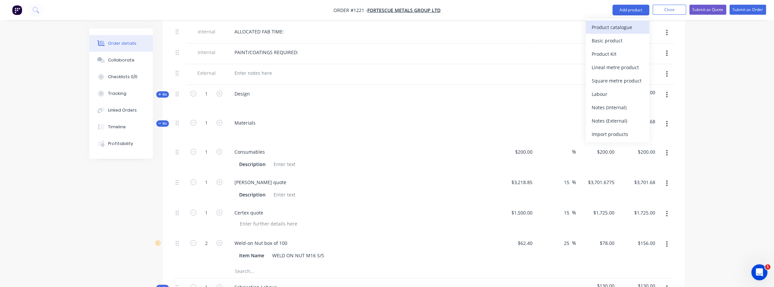
click at [616, 28] on div "Product catalogue" at bounding box center [618, 27] width 52 height 10
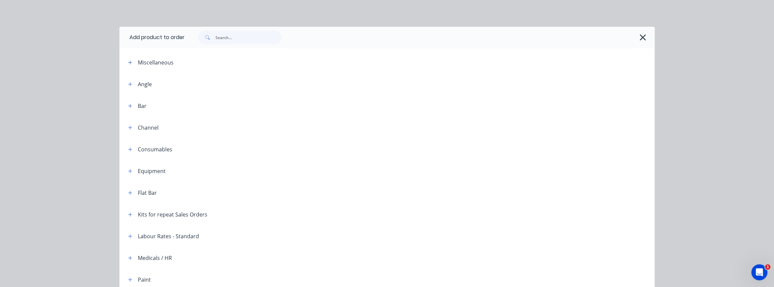
click at [154, 212] on div "Kits for repeat Sales Orders" at bounding box center [173, 215] width 70 height 8
click at [138, 213] on div "Kits for repeat Sales Orders" at bounding box center [173, 215] width 70 height 8
click at [129, 214] on icon "button" at bounding box center [130, 214] width 4 height 5
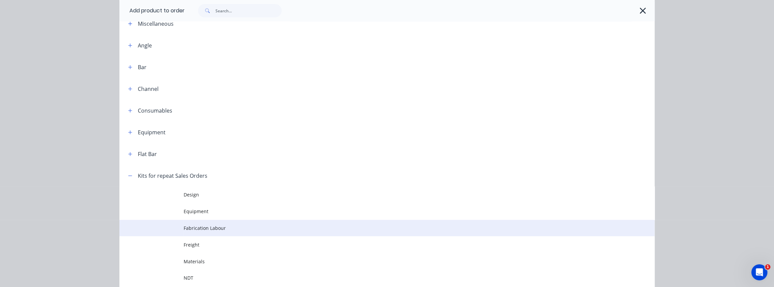
scroll to position [121, 0]
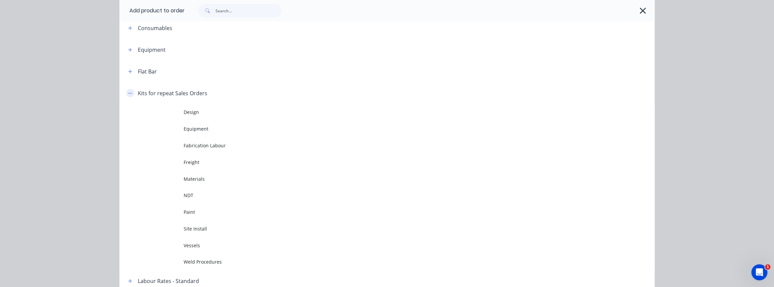
click at [128, 94] on icon "button" at bounding box center [130, 93] width 4 height 5
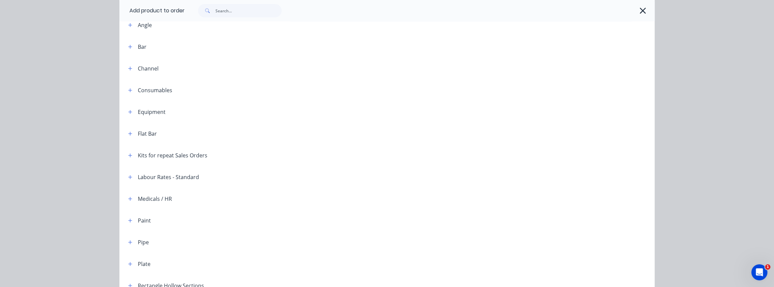
scroll to position [0, 0]
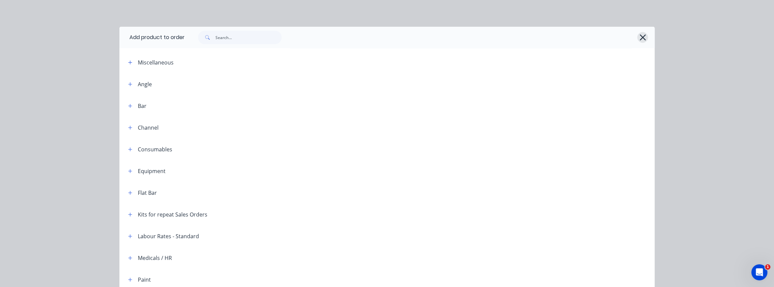
click at [642, 38] on icon "button" at bounding box center [642, 37] width 6 height 6
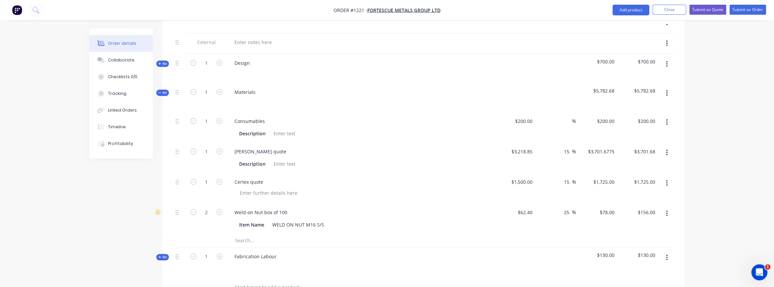
scroll to position [344, 0]
click at [248, 234] on input "text" at bounding box center [301, 240] width 134 height 13
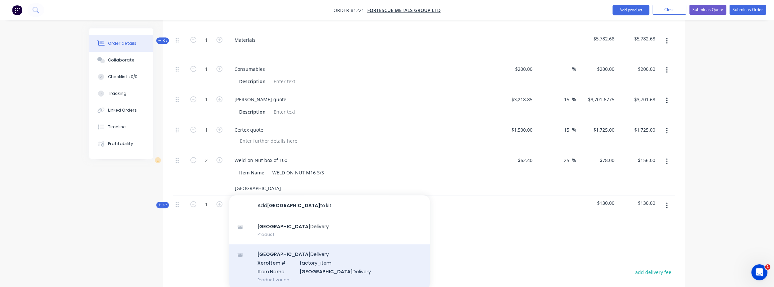
scroll to position [405, 0]
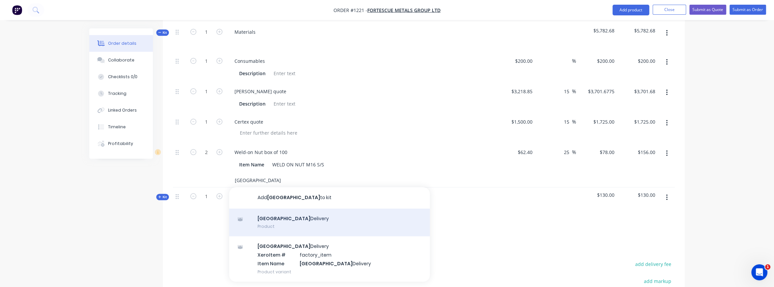
type input "[GEOGRAPHIC_DATA]"
click at [287, 218] on div "Perth Delivery Product" at bounding box center [329, 223] width 201 height 28
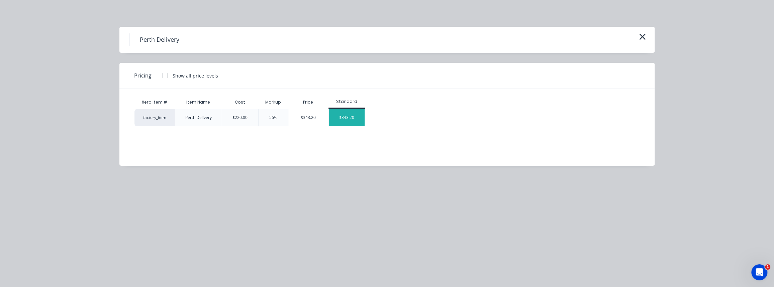
click at [356, 117] on div "$343.20" at bounding box center [347, 117] width 36 height 17
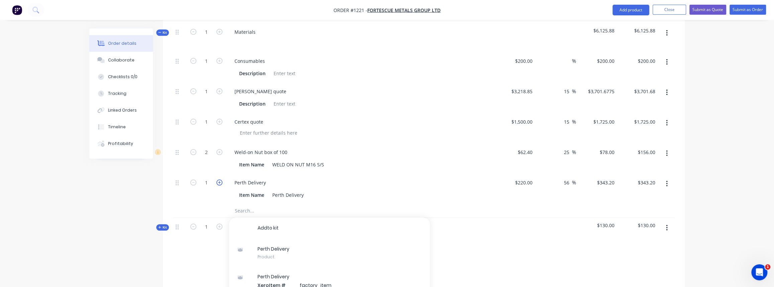
click at [218, 180] on icon "button" at bounding box center [219, 183] width 6 height 6
type input "2"
type input "$686.40"
click at [218, 180] on icon "button" at bounding box center [219, 183] width 6 height 6
type input "3"
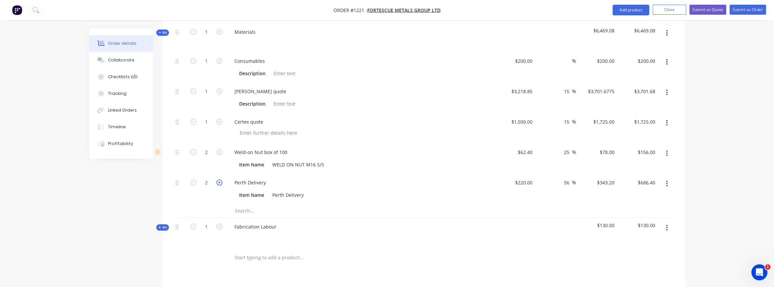
type input "$1,029.60"
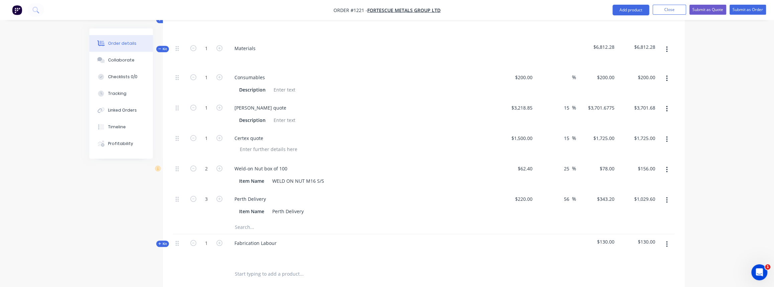
scroll to position [375, 0]
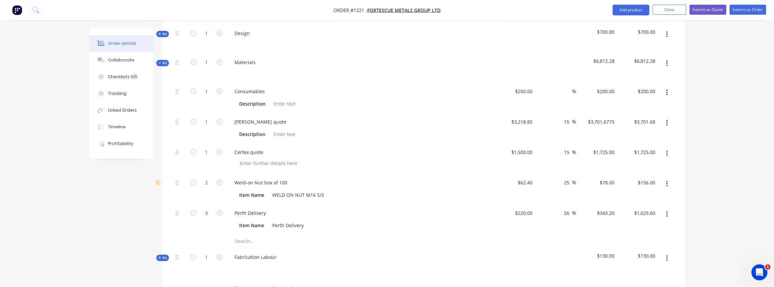
click at [161, 61] on span "Kit" at bounding box center [162, 63] width 9 height 5
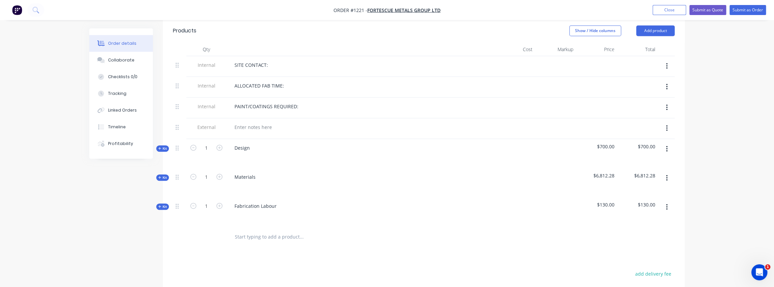
scroll to position [260, 0]
click at [163, 205] on span "Kit" at bounding box center [162, 207] width 9 height 5
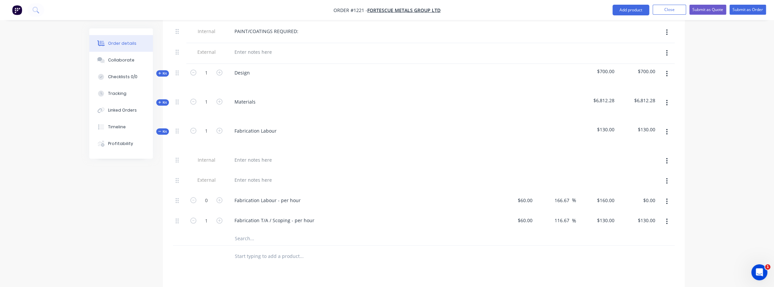
scroll to position [320, 0]
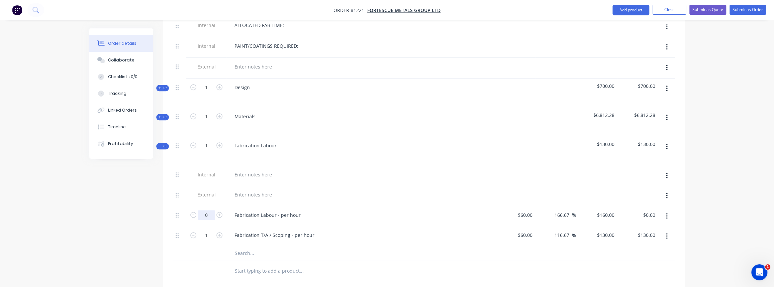
click at [209, 210] on input "0" at bounding box center [206, 215] width 17 height 10
type input "30"
type input "$4,800.00"
click at [296, 261] on div at bounding box center [346, 272] width 241 height 22
click at [217, 212] on icon "button" at bounding box center [219, 215] width 6 height 6
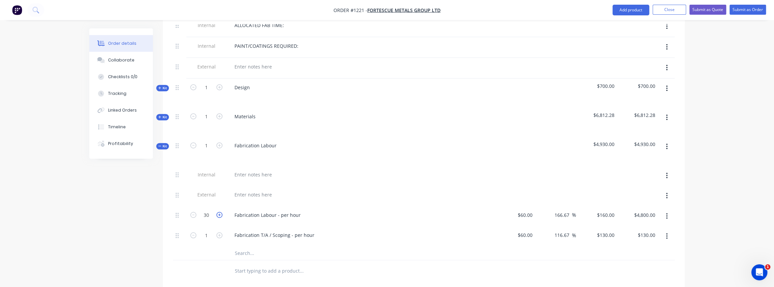
type input "31"
type input "$4,960.00"
click at [217, 212] on icon "button" at bounding box center [219, 215] width 6 height 6
type input "32"
type input "$5,120.00"
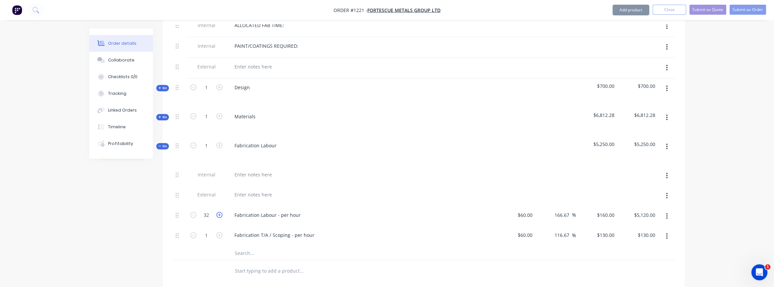
click at [217, 212] on icon "button" at bounding box center [219, 215] width 6 height 6
type input "33"
type input "$5,280.00"
click at [217, 212] on icon "button" at bounding box center [219, 215] width 6 height 6
type input "34"
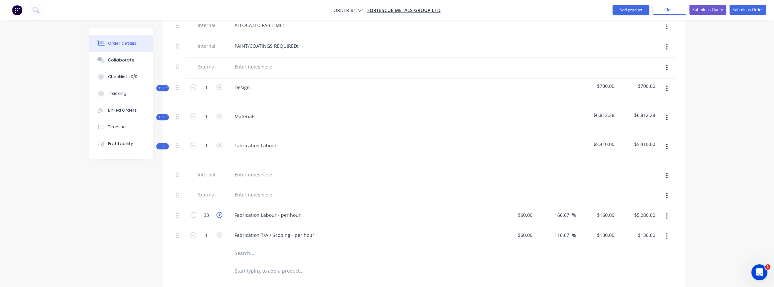
type input "$5,440.00"
click at [214, 213] on div "34" at bounding box center [206, 216] width 40 height 20
click at [159, 143] on button "Kit" at bounding box center [162, 146] width 13 height 6
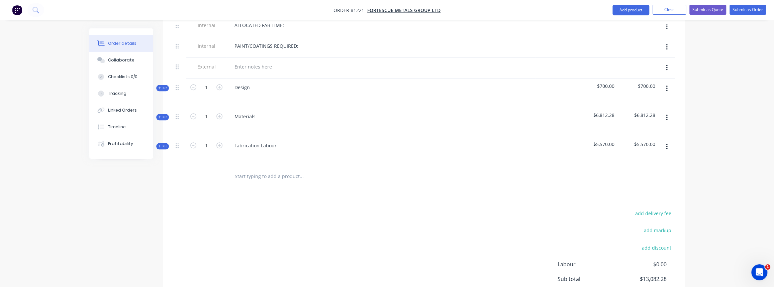
click at [168, 143] on button "Kit" at bounding box center [162, 146] width 13 height 6
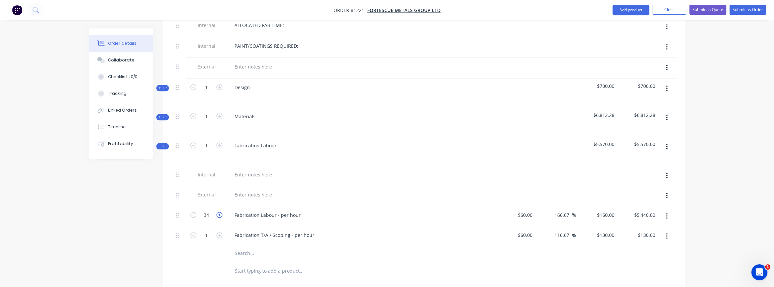
click at [218, 212] on icon "button" at bounding box center [219, 215] width 6 height 6
type input "35"
type input "$5,600.00"
click at [218, 212] on icon "button" at bounding box center [219, 215] width 6 height 6
type input "36"
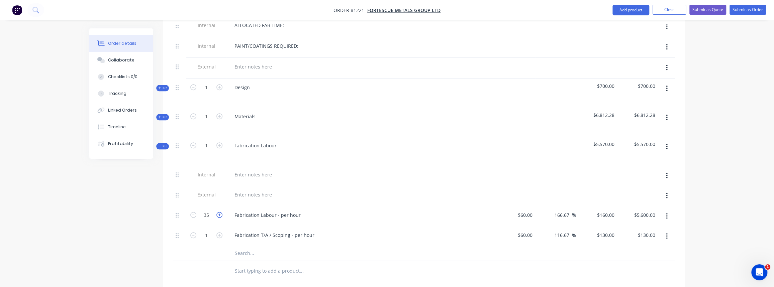
type input "$5,760.00"
click at [160, 143] on button "Kit" at bounding box center [162, 146] width 13 height 6
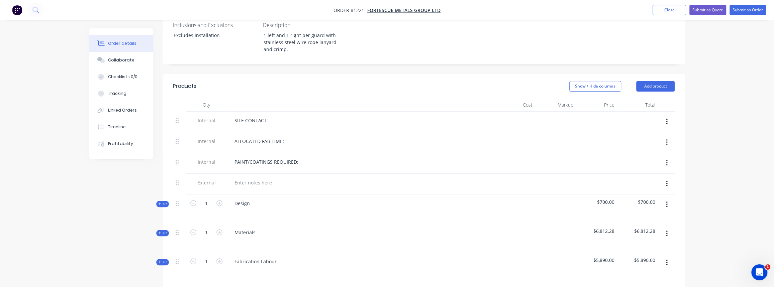
scroll to position [199, 0]
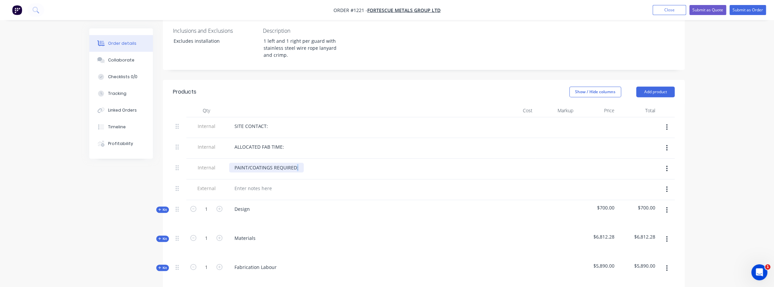
click at [297, 163] on div "PAINT/COATINGS REQUIRED:" at bounding box center [266, 168] width 75 height 10
click at [283, 142] on div "ALLOCATED FAB TIME:" at bounding box center [259, 147] width 60 height 10
click at [268, 121] on div "SITE CONTACT:" at bounding box center [251, 126] width 44 height 10
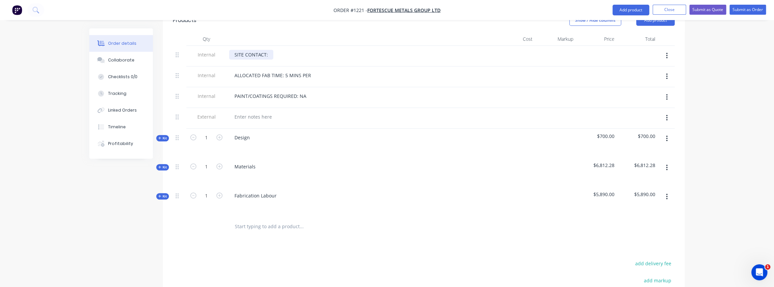
scroll to position [260, 0]
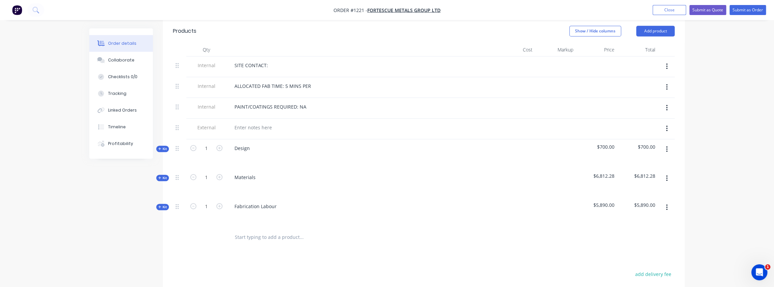
click at [166, 146] on span "Kit" at bounding box center [162, 148] width 9 height 5
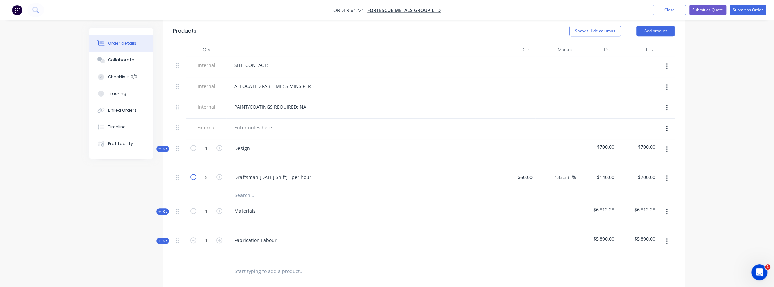
click at [194, 174] on icon "button" at bounding box center [193, 177] width 6 height 6
type input "4"
type input "$560.00"
click at [194, 174] on icon "button" at bounding box center [193, 177] width 6 height 6
type input "3"
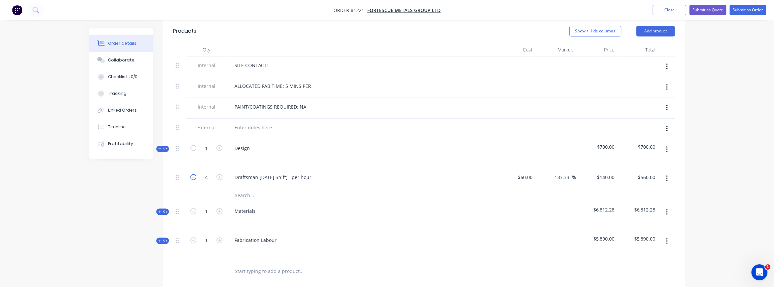
type input "$420.00"
click at [194, 174] on icon "button" at bounding box center [193, 177] width 6 height 6
type input "2"
type input "$280.00"
click at [194, 174] on icon "button" at bounding box center [193, 177] width 6 height 6
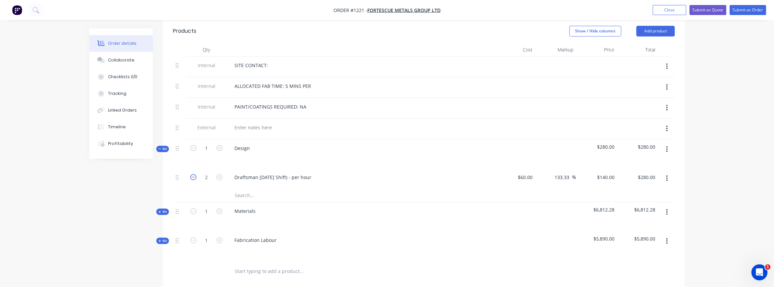
type input "1"
type input "$140.00"
click at [220, 174] on icon "button" at bounding box center [219, 177] width 6 height 6
type input "2"
type input "$280.00"
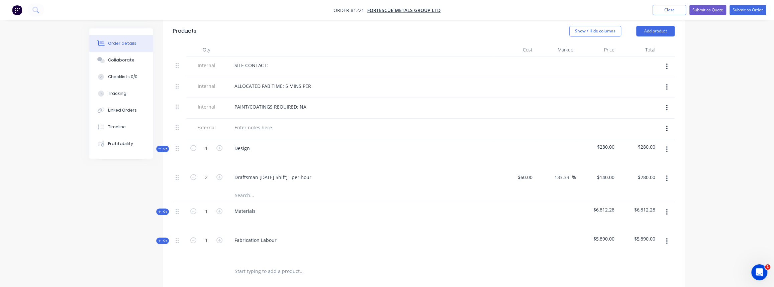
click at [165, 146] on span "Kit" at bounding box center [162, 148] width 9 height 5
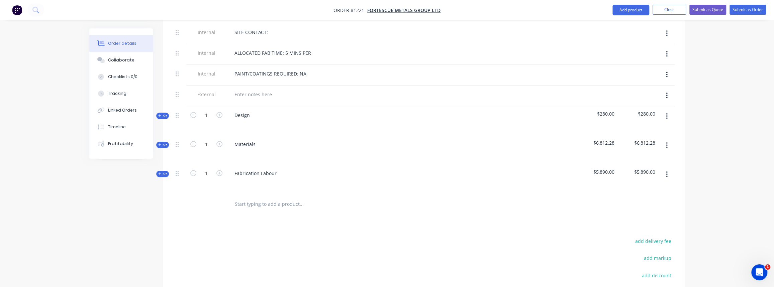
scroll to position [290, 0]
click at [164, 145] on span "Kit" at bounding box center [162, 147] width 9 height 5
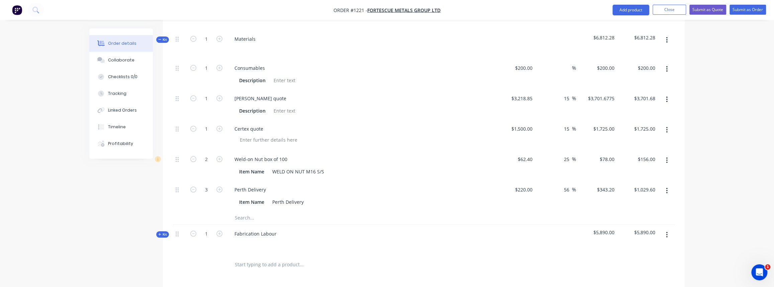
scroll to position [411, 0]
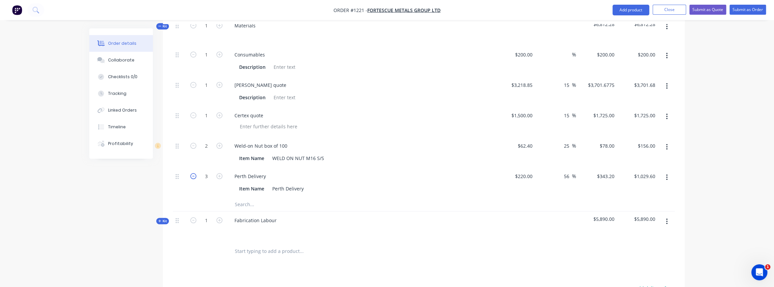
click at [194, 173] on icon "button" at bounding box center [193, 176] width 6 height 6
type input "2"
type input "$686.40"
click at [124, 64] on button "Collaborate" at bounding box center [121, 60] width 64 height 17
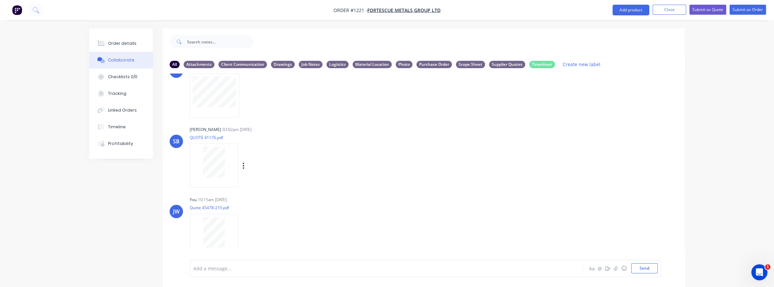
scroll to position [381, 0]
click at [127, 45] on div "Order details" at bounding box center [122, 43] width 28 height 6
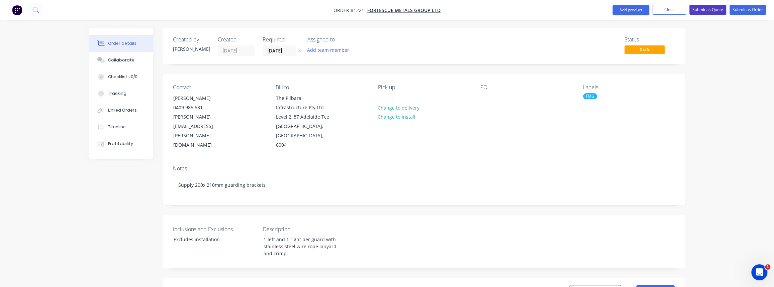
click at [702, 11] on button "Submit as Quote" at bounding box center [707, 10] width 37 height 10
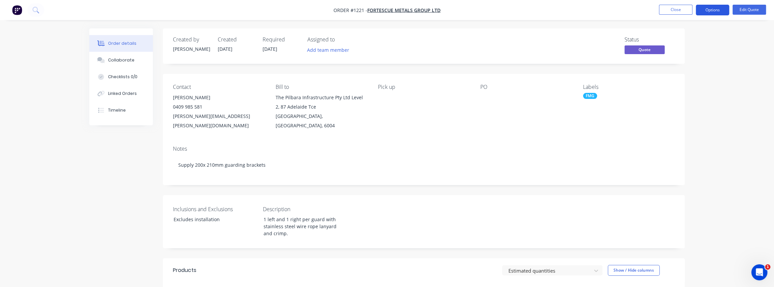
click at [711, 8] on button "Options" at bounding box center [712, 10] width 33 height 11
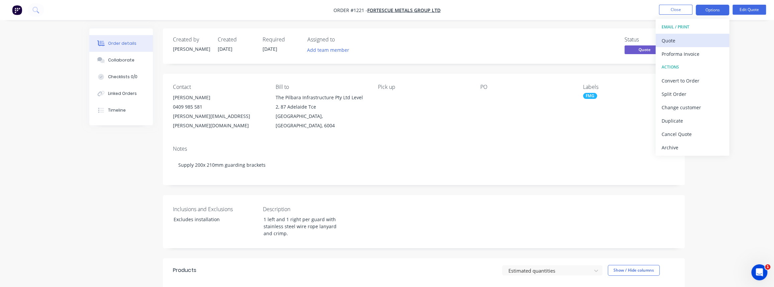
click at [680, 43] on div "Quote" at bounding box center [693, 41] width 62 height 10
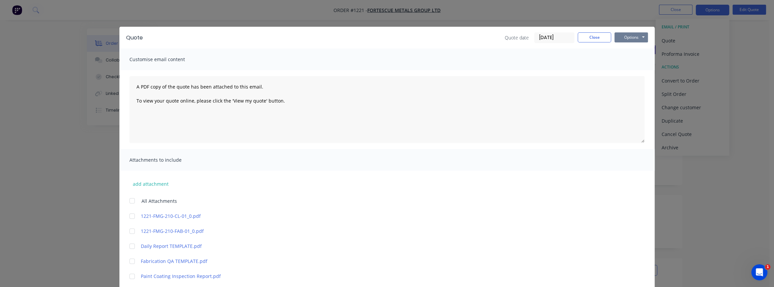
click at [639, 37] on button "Options" at bounding box center [630, 37] width 33 height 10
click at [632, 60] on button "Print" at bounding box center [635, 60] width 43 height 11
click at [605, 35] on button "Close" at bounding box center [594, 37] width 33 height 10
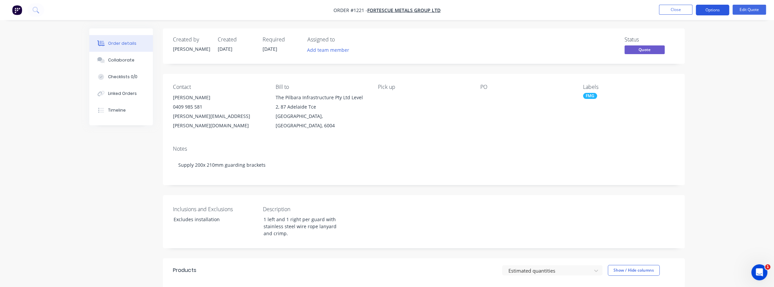
click at [714, 10] on button "Options" at bounding box center [712, 10] width 33 height 11
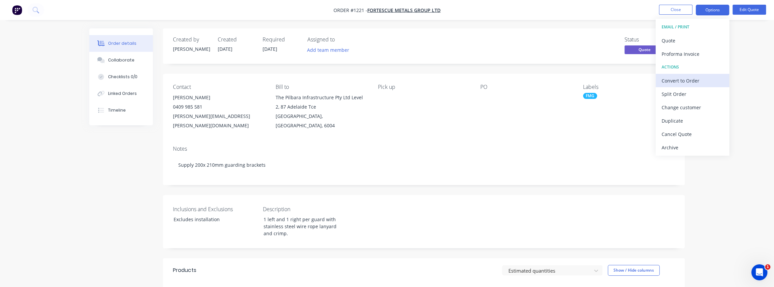
click at [688, 79] on div "Convert to Order" at bounding box center [693, 81] width 62 height 10
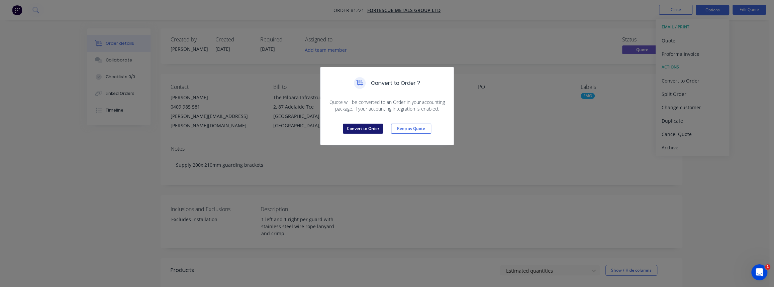
click at [361, 125] on button "Convert to Order" at bounding box center [363, 129] width 40 height 10
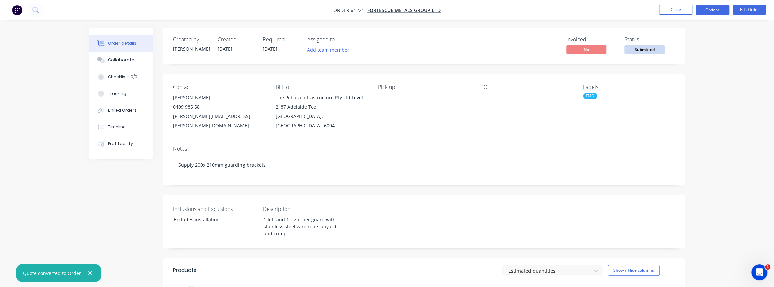
click at [725, 9] on button "Options" at bounding box center [712, 10] width 33 height 11
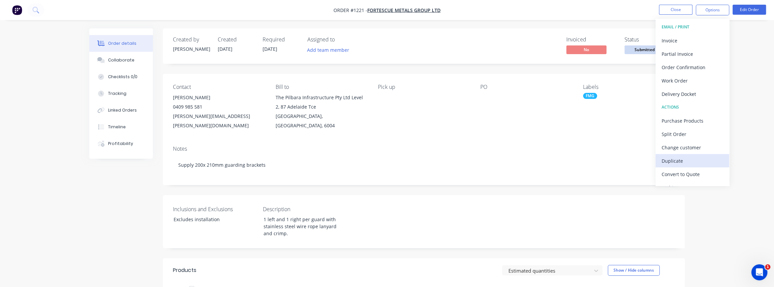
click at [673, 161] on div "Duplicate" at bounding box center [693, 161] width 62 height 10
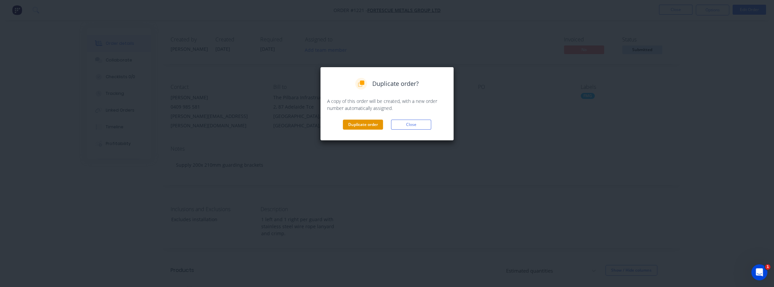
click at [356, 124] on button "Duplicate order" at bounding box center [363, 125] width 40 height 10
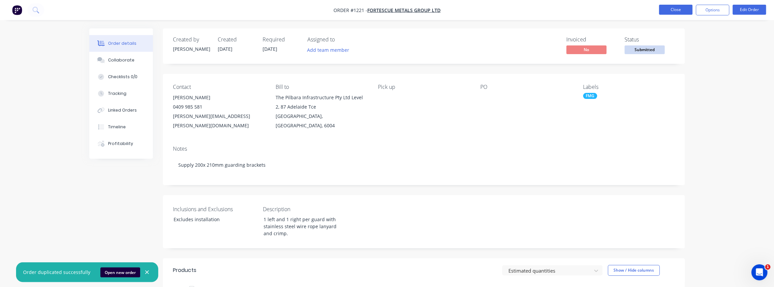
click at [677, 10] on button "Close" at bounding box center [675, 10] width 33 height 10
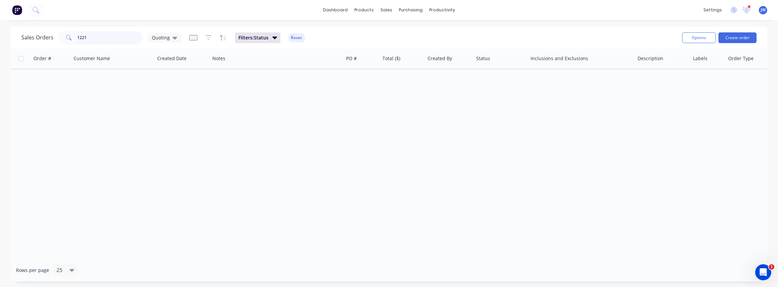
drag, startPoint x: 107, startPoint y: 39, endPoint x: -35, endPoint y: 32, distance: 141.6
click at [0, 32] on html "dashboard products sales purchasing productivity dashboard products Product Cat…" at bounding box center [389, 143] width 778 height 287
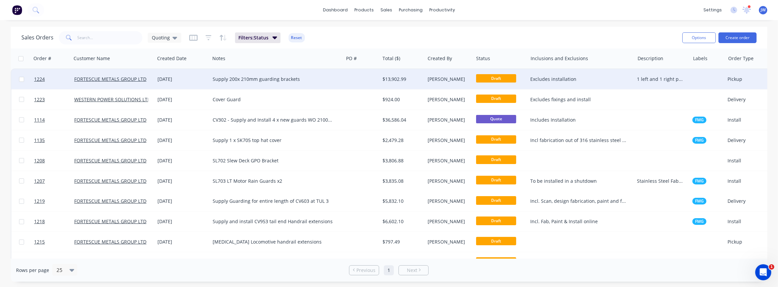
click at [389, 80] on div "$13,902.99" at bounding box center [402, 79] width 38 height 7
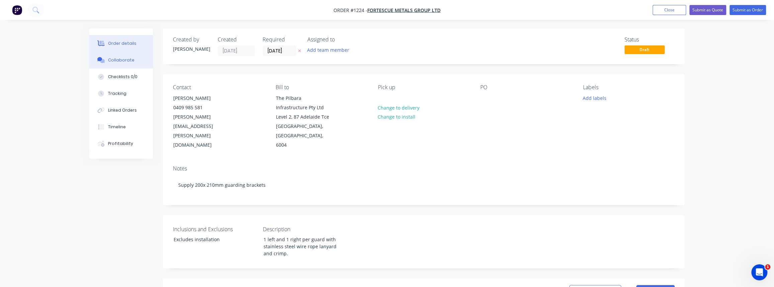
click at [114, 60] on div "Collaborate" at bounding box center [121, 60] width 26 height 6
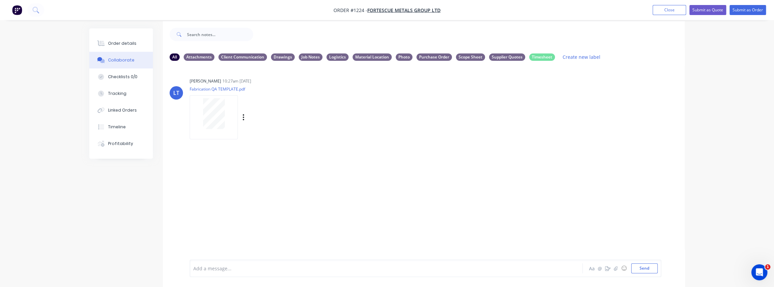
scroll to position [10, 0]
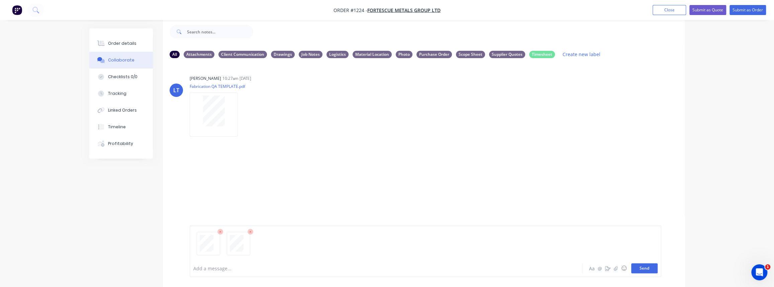
click at [649, 270] on button "Send" at bounding box center [644, 269] width 26 height 10
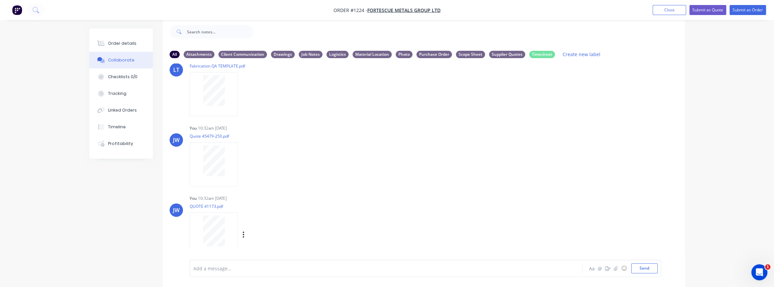
scroll to position [30, 0]
click at [244, 154] on icon "button" at bounding box center [243, 155] width 2 height 8
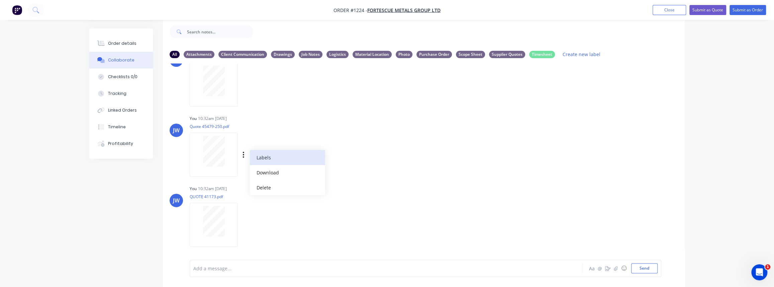
click at [261, 160] on button "Labels" at bounding box center [287, 157] width 75 height 15
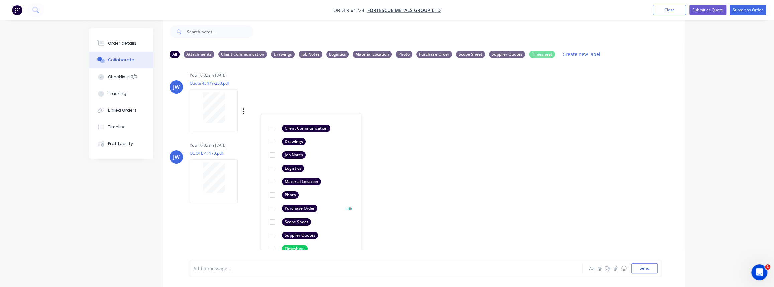
scroll to position [84, 0]
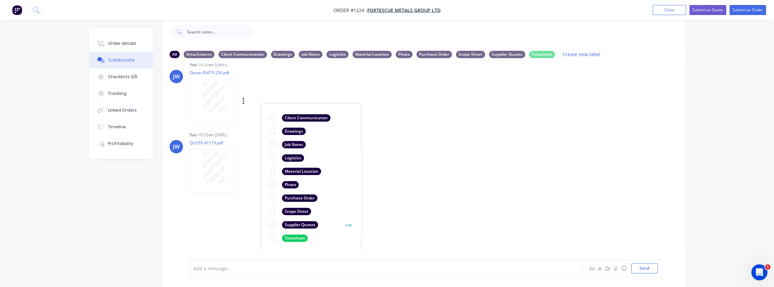
click at [291, 226] on div "Supplier Quotes" at bounding box center [300, 224] width 36 height 7
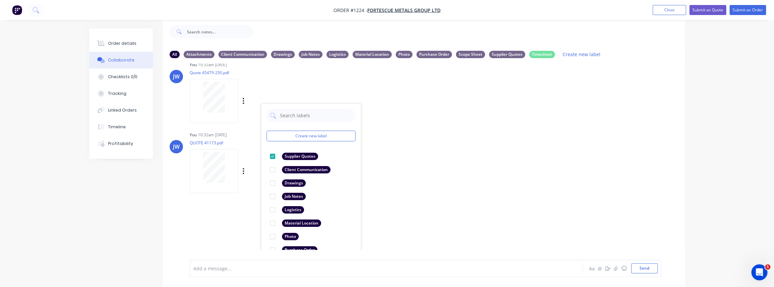
click at [239, 180] on div at bounding box center [215, 171] width 51 height 44
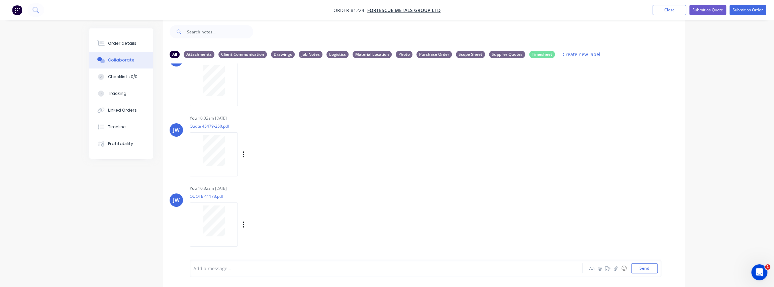
scroll to position [30, 0]
click at [243, 224] on icon "button" at bounding box center [243, 225] width 2 height 8
click at [267, 209] on button "Labels" at bounding box center [287, 210] width 75 height 15
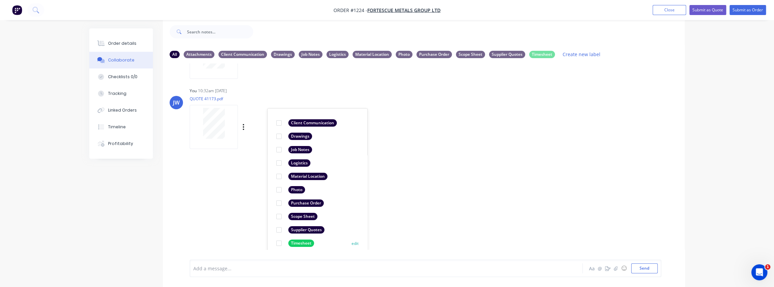
scroll to position [133, 0]
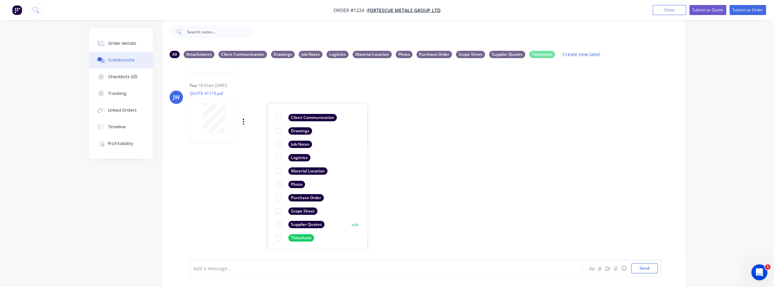
click at [280, 224] on div at bounding box center [278, 224] width 13 height 13
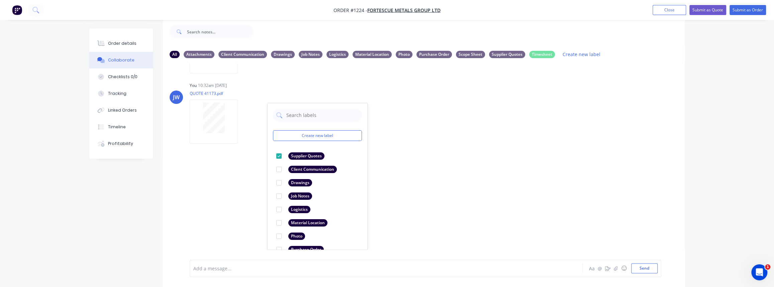
click at [425, 215] on div "LT [PERSON_NAME] 10:27am [DATE] Fabrication QA TEMPLATE.pdf Labels Download Del…" at bounding box center [424, 157] width 522 height 186
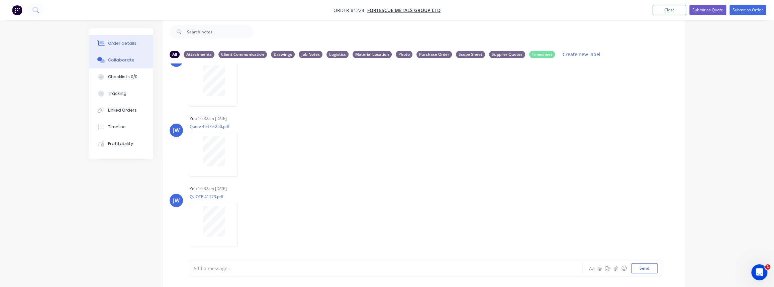
click at [113, 48] on button "Order details" at bounding box center [121, 43] width 64 height 17
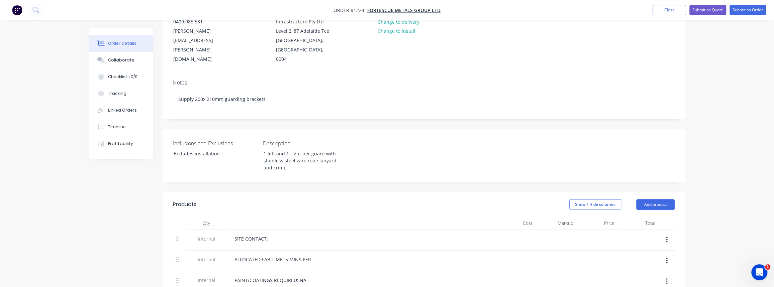
scroll to position [253, 0]
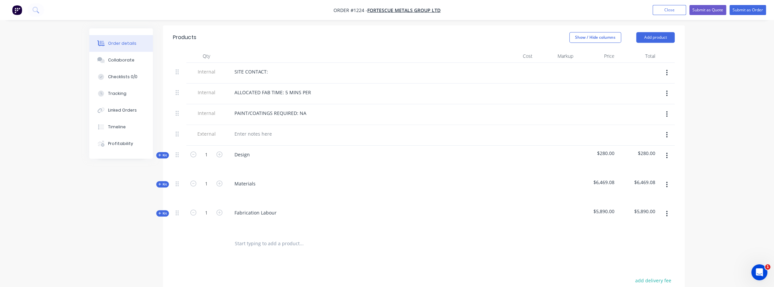
click at [163, 182] on span "Kit" at bounding box center [162, 184] width 9 height 5
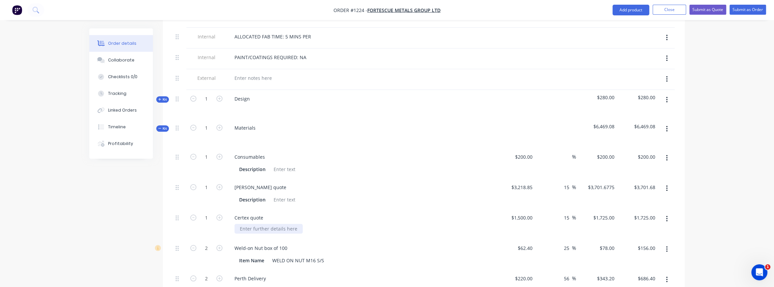
scroll to position [314, 0]
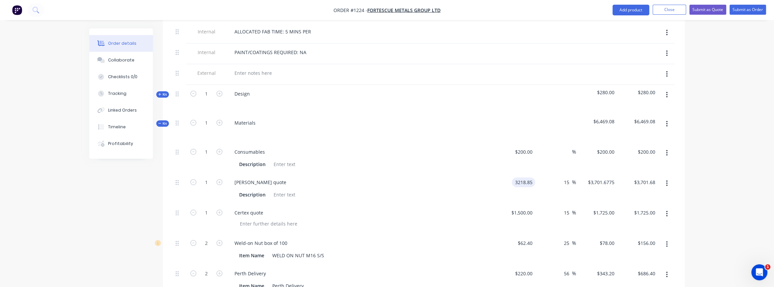
click at [513, 178] on div "3218.85 3218.85" at bounding box center [523, 183] width 23 height 10
type input "$3,337.57"
type input "$3,838.2055"
type input "$3,838.21"
type input "$3,337.57"
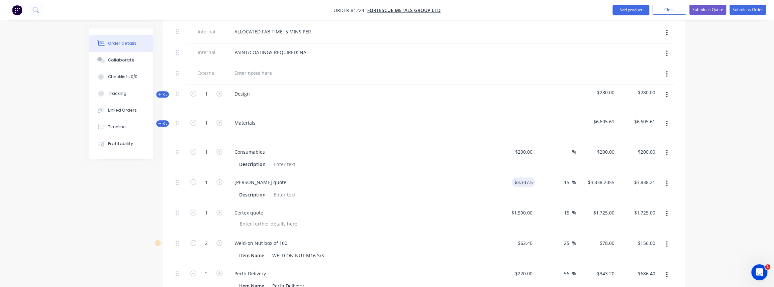
click at [360, 219] on div at bounding box center [362, 224] width 257 height 10
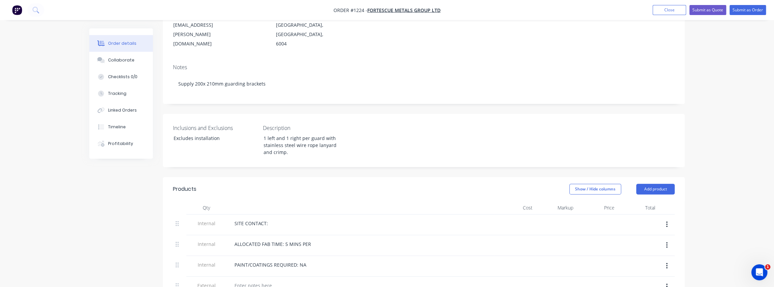
scroll to position [101, 0]
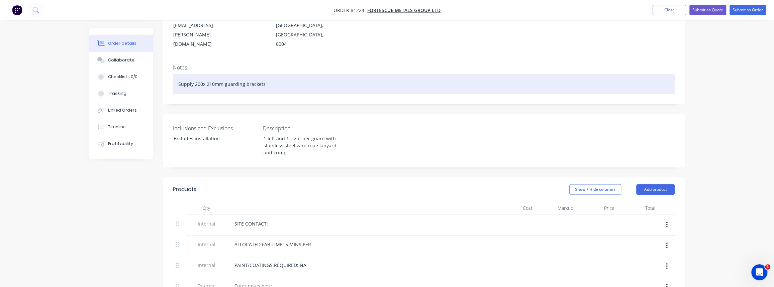
click at [210, 76] on div "Supply 200x 210mm guarding brackets" at bounding box center [424, 84] width 502 height 20
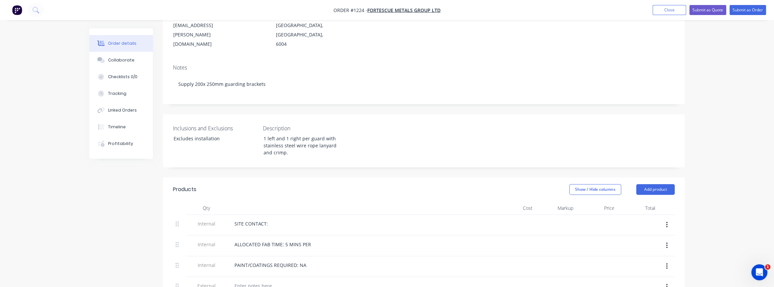
click at [228, 59] on div "Notes Supply 200x 250mm guarding brackets" at bounding box center [424, 81] width 522 height 45
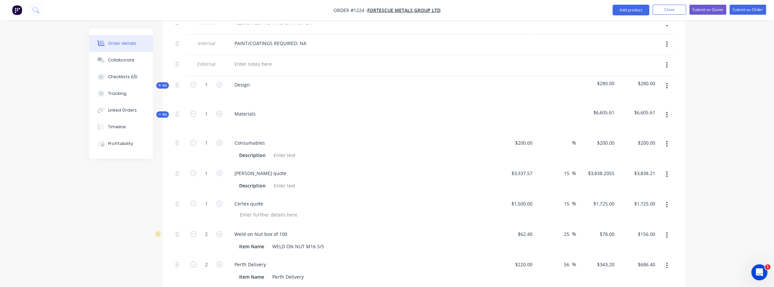
scroll to position [344, 0]
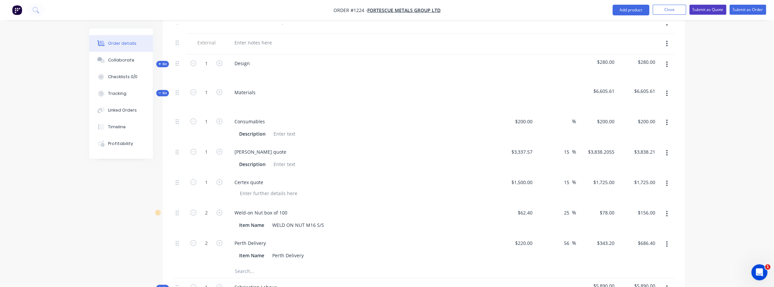
click at [715, 7] on button "Submit as Quote" at bounding box center [707, 10] width 37 height 10
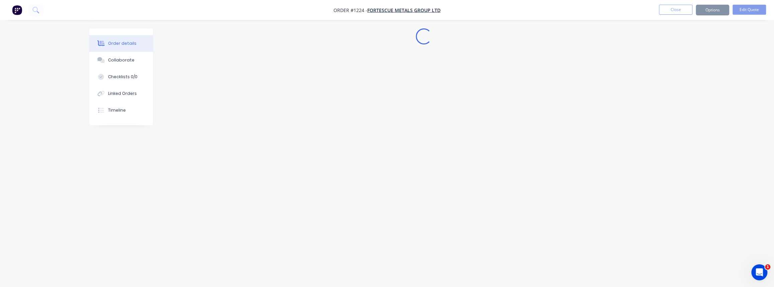
scroll to position [0, 0]
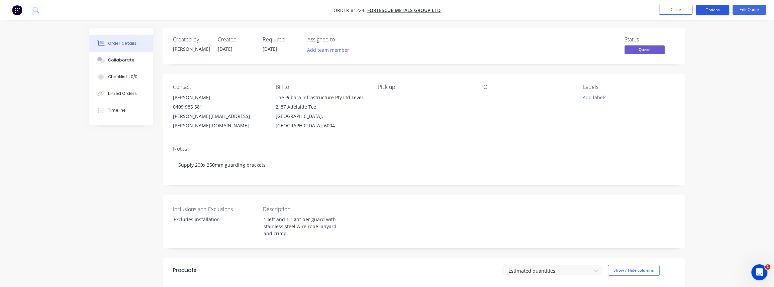
click at [717, 10] on button "Options" at bounding box center [712, 10] width 33 height 11
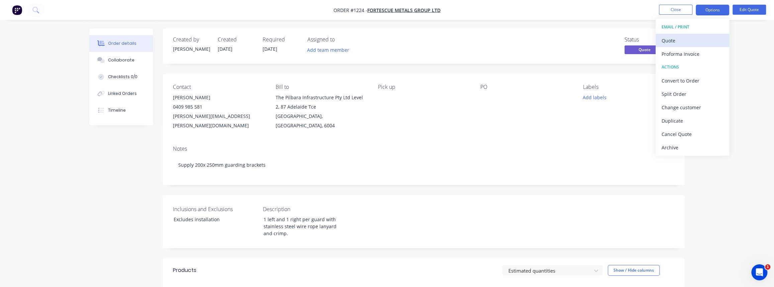
click at [687, 40] on div "Quote" at bounding box center [693, 41] width 62 height 10
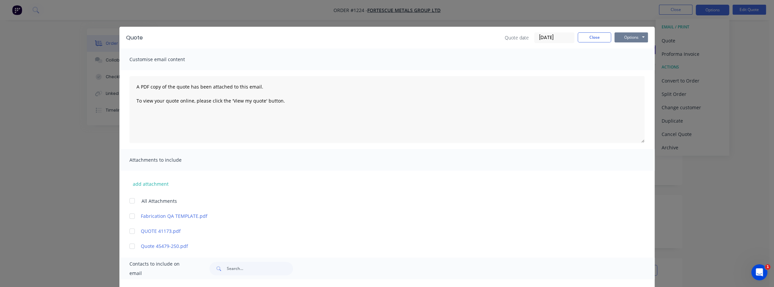
click at [624, 38] on button "Options" at bounding box center [630, 37] width 33 height 10
click at [631, 64] on button "Print" at bounding box center [635, 60] width 43 height 11
click at [605, 33] on button "Close" at bounding box center [594, 37] width 33 height 10
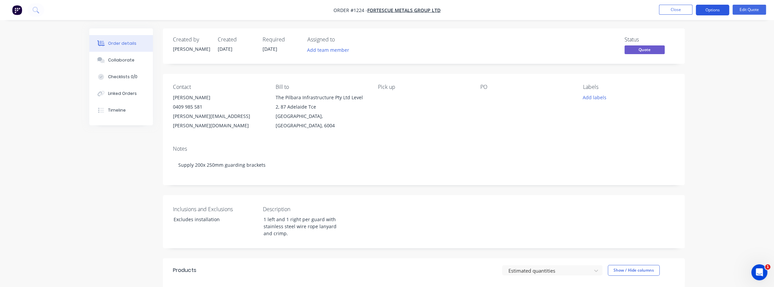
click at [706, 11] on button "Options" at bounding box center [712, 10] width 33 height 11
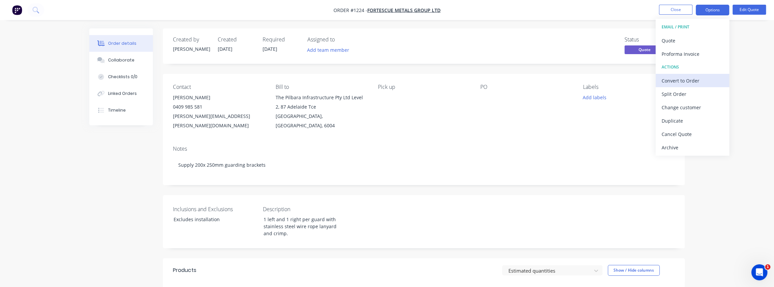
click at [688, 80] on div "Convert to Order" at bounding box center [693, 81] width 62 height 10
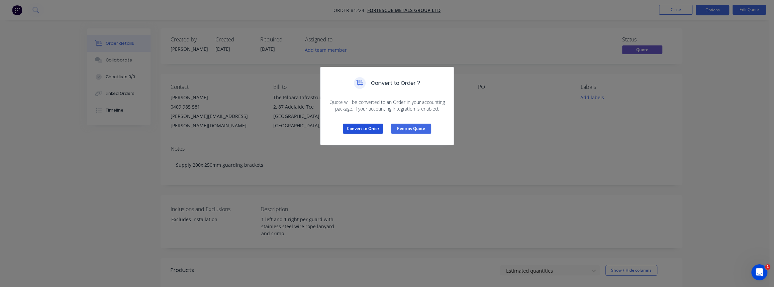
drag, startPoint x: 375, startPoint y: 128, endPoint x: 426, endPoint y: 122, distance: 51.8
click at [375, 128] on button "Convert to Order" at bounding box center [363, 129] width 40 height 10
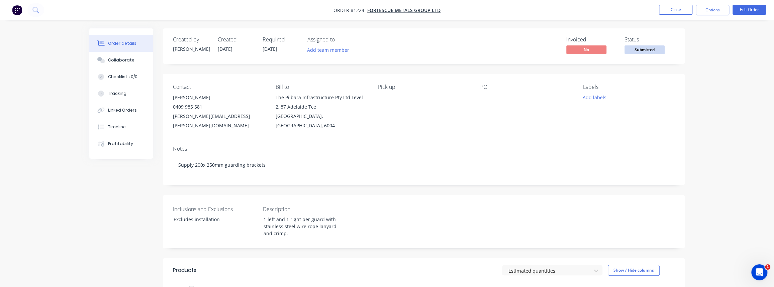
drag, startPoint x: 702, startPoint y: 10, endPoint x: 698, endPoint y: 18, distance: 9.4
click at [702, 10] on button "Options" at bounding box center [712, 10] width 33 height 11
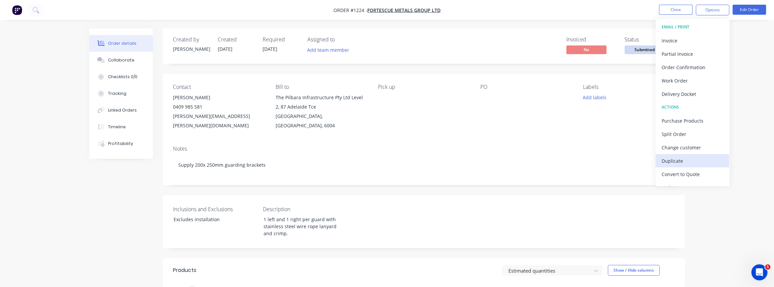
click at [681, 165] on div "Duplicate" at bounding box center [693, 161] width 62 height 10
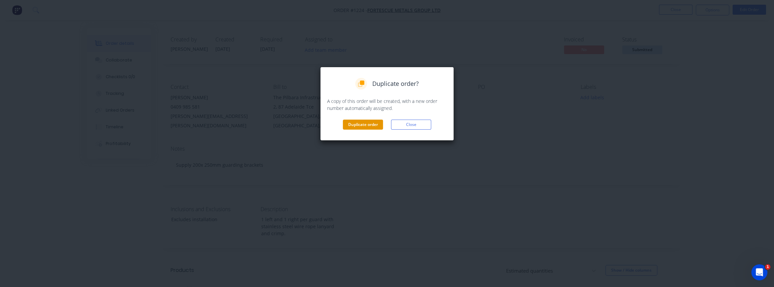
click at [348, 127] on button "Duplicate order" at bounding box center [363, 125] width 40 height 10
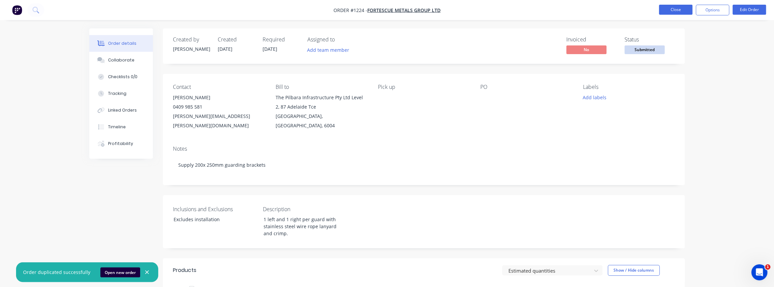
click at [665, 10] on button "Close" at bounding box center [675, 10] width 33 height 10
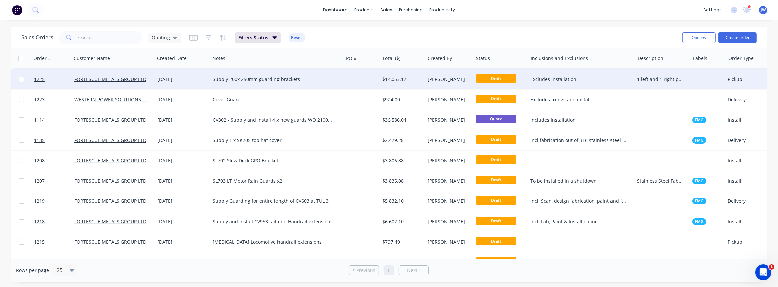
click at [310, 76] on div "Supply 200x 250mm guarding brackets" at bounding box center [274, 79] width 122 height 7
click at [386, 80] on div "$14,053.17" at bounding box center [402, 79] width 38 height 7
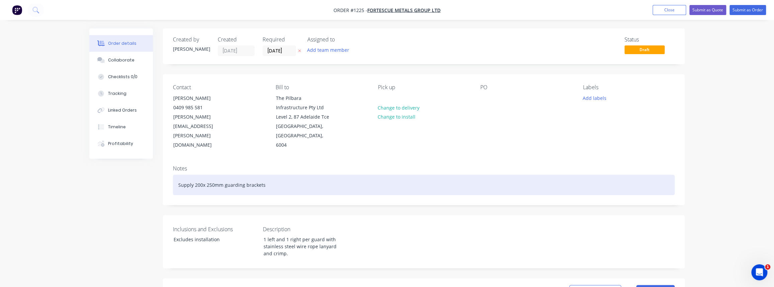
click at [209, 176] on div "Supply 200x 250mm guarding brackets" at bounding box center [424, 185] width 502 height 20
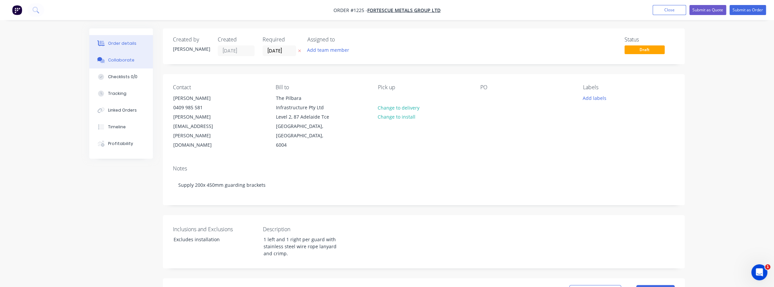
click at [136, 62] on button "Collaborate" at bounding box center [121, 60] width 64 height 17
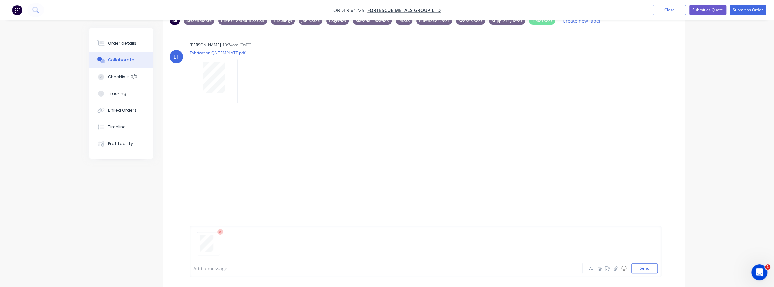
scroll to position [44, 0]
click at [647, 270] on button "Send" at bounding box center [644, 269] width 26 height 10
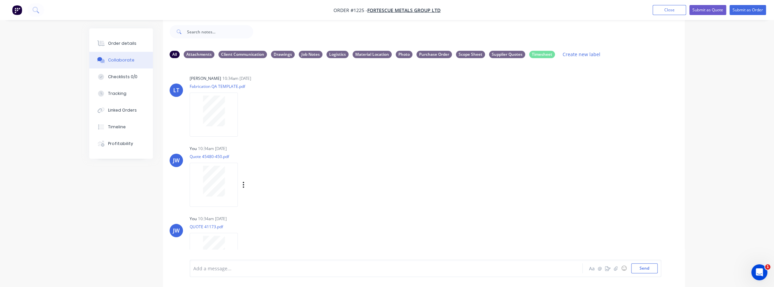
click at [244, 184] on div "Labels Download Delete" at bounding box center [277, 185] width 75 height 10
click at [242, 184] on button "button" at bounding box center [243, 185] width 3 height 10
click at [267, 192] on button "Labels" at bounding box center [287, 187] width 75 height 15
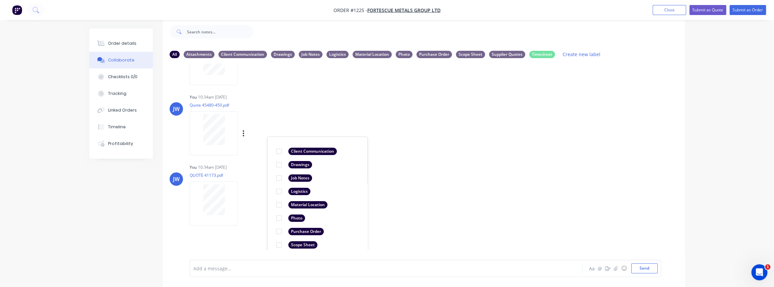
scroll to position [85, 0]
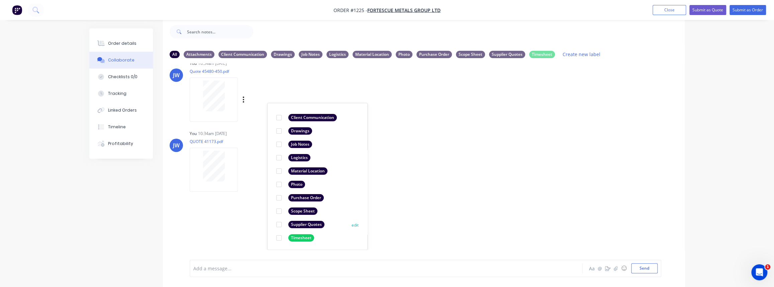
click at [295, 224] on div "Supplier Quotes" at bounding box center [306, 224] width 36 height 7
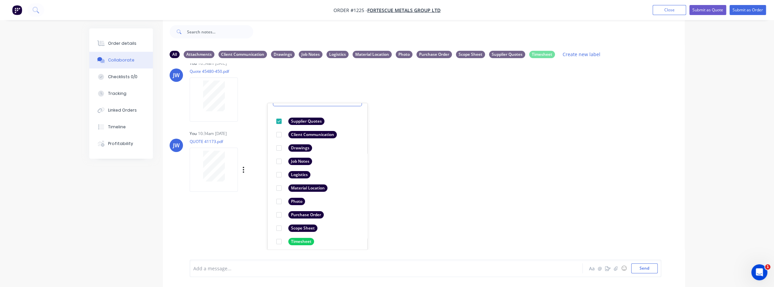
scroll to position [38, 0]
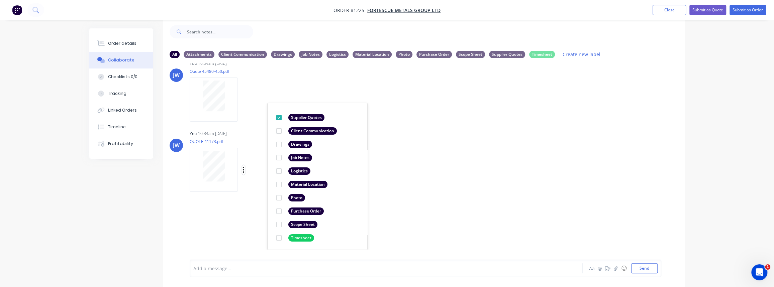
click at [243, 169] on icon "button" at bounding box center [243, 170] width 2 height 8
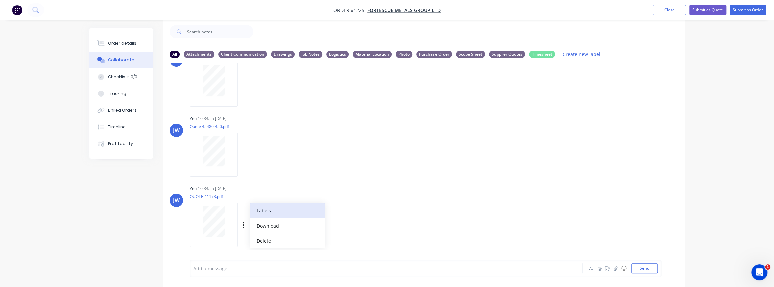
scroll to position [30, 0]
click at [266, 212] on button "Labels" at bounding box center [287, 210] width 75 height 15
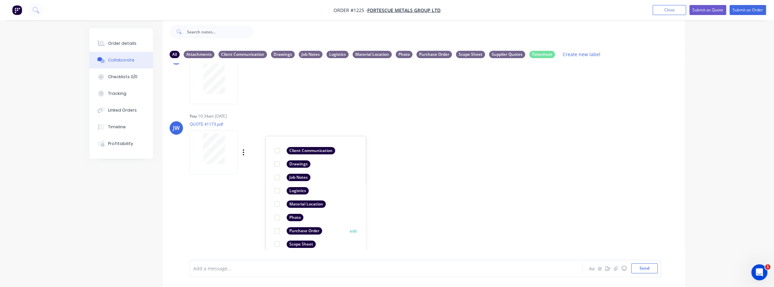
scroll to position [136, 0]
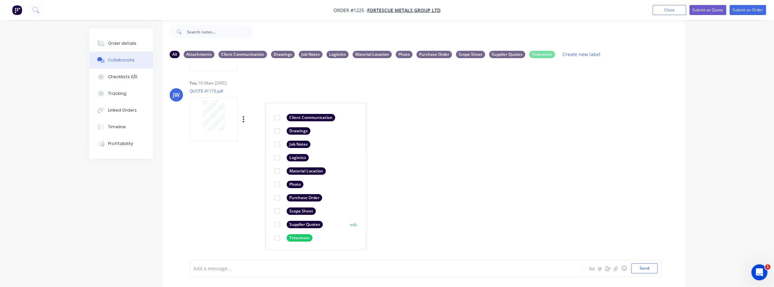
click at [295, 224] on div "Supplier Quotes" at bounding box center [305, 224] width 36 height 7
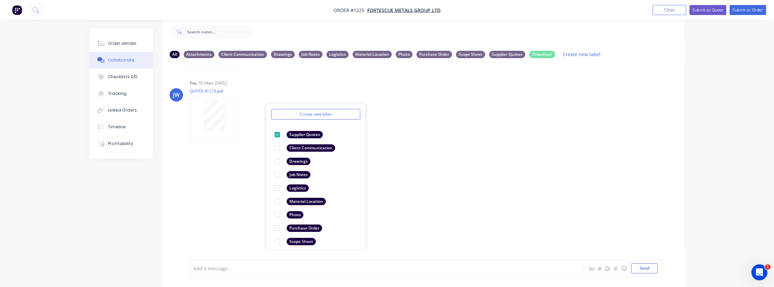
scroll to position [38, 0]
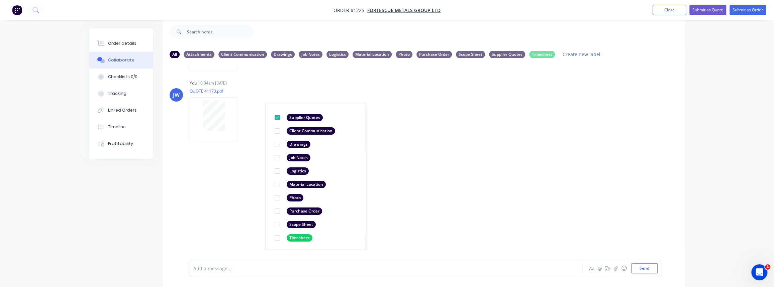
click at [247, 191] on div "LT [PERSON_NAME] 10:34am [DATE] Fabrication QA TEMPLATE.pdf Labels Download Del…" at bounding box center [424, 157] width 522 height 186
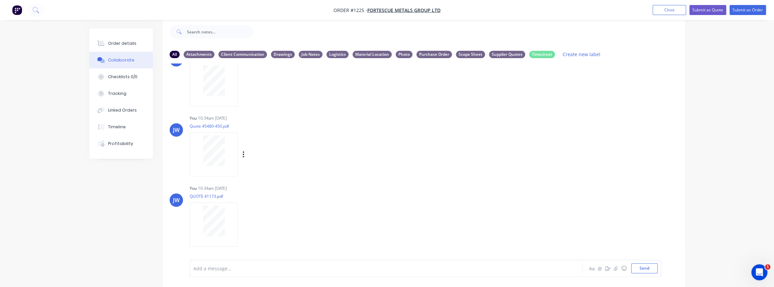
scroll to position [30, 0]
click at [123, 44] on div "Order details" at bounding box center [122, 43] width 28 height 6
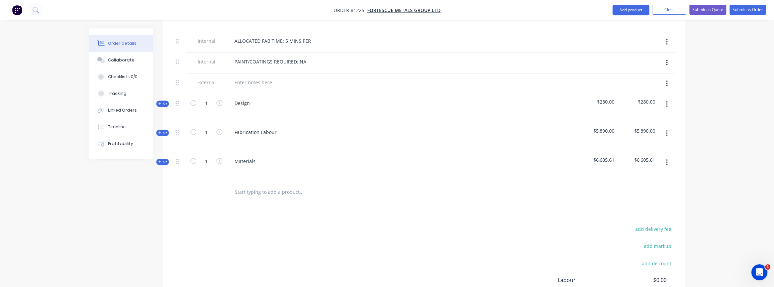
scroll to position [314, 0]
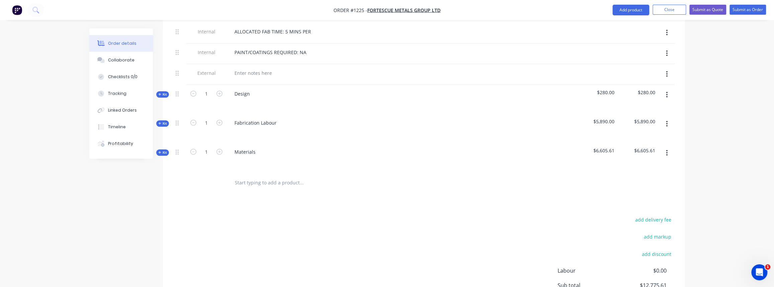
click at [162, 150] on span "Kit" at bounding box center [162, 152] width 9 height 5
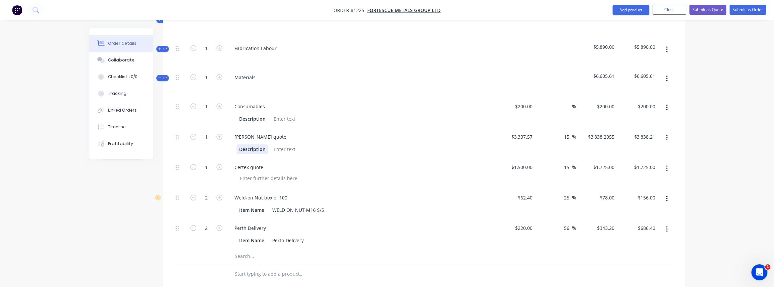
scroll to position [405, 0]
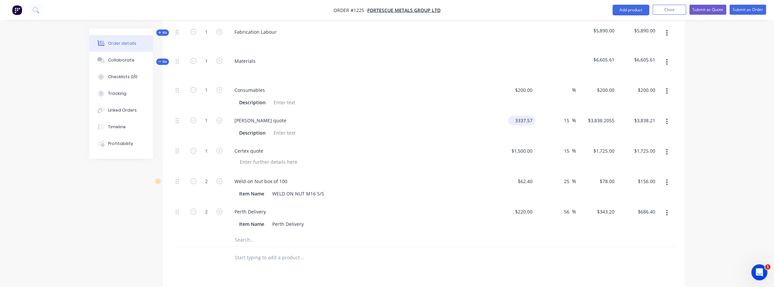
click at [521, 116] on input "3337.57" at bounding box center [523, 121] width 24 height 10
type input "$4,489.40"
type input "$5,162.81"
click at [542, 123] on div "15 15 %" at bounding box center [555, 127] width 41 height 30
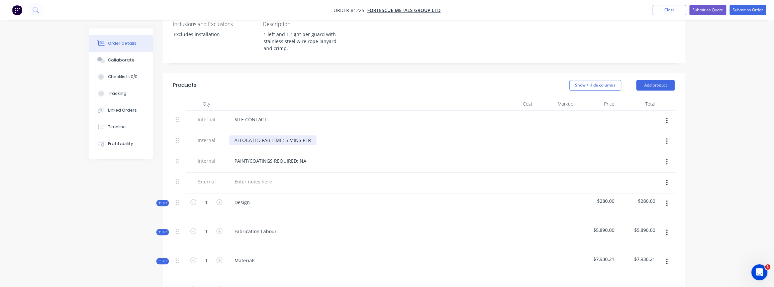
scroll to position [101, 0]
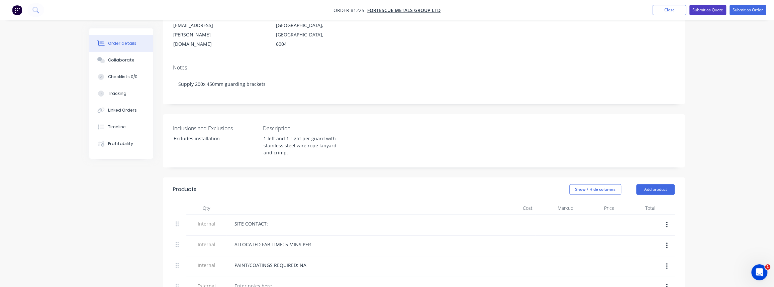
click at [705, 12] on button "Submit as Quote" at bounding box center [707, 10] width 37 height 10
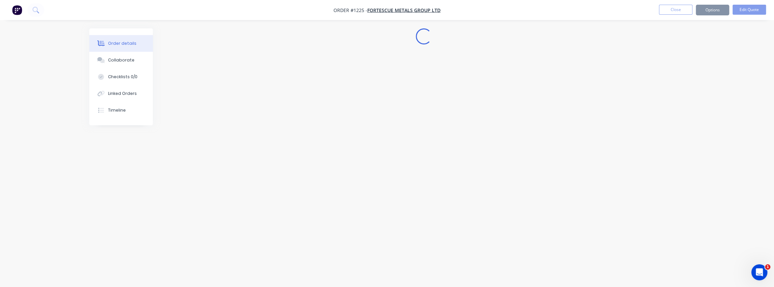
scroll to position [0, 0]
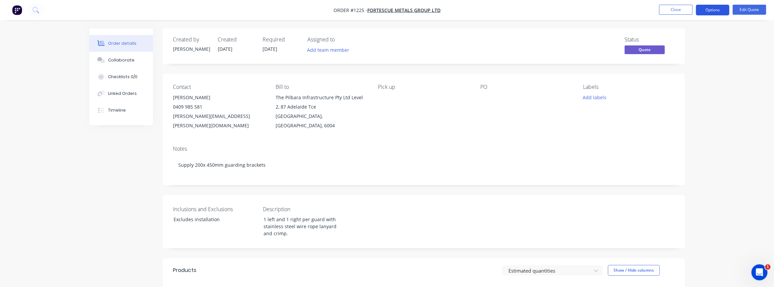
click at [704, 9] on button "Options" at bounding box center [712, 10] width 33 height 11
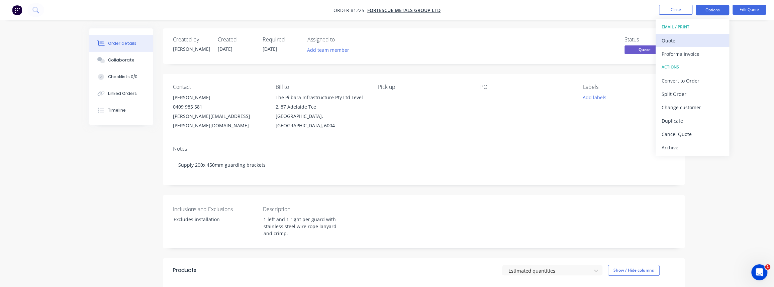
click at [675, 39] on div "Quote" at bounding box center [693, 41] width 62 height 10
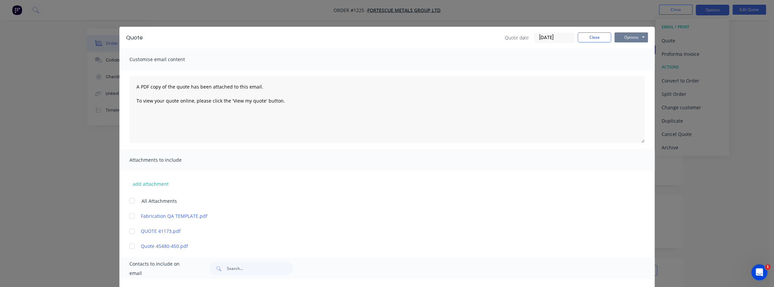
click at [620, 39] on button "Options" at bounding box center [630, 37] width 33 height 10
click at [625, 57] on button "Print" at bounding box center [635, 60] width 43 height 11
click at [588, 39] on button "Close" at bounding box center [594, 37] width 33 height 10
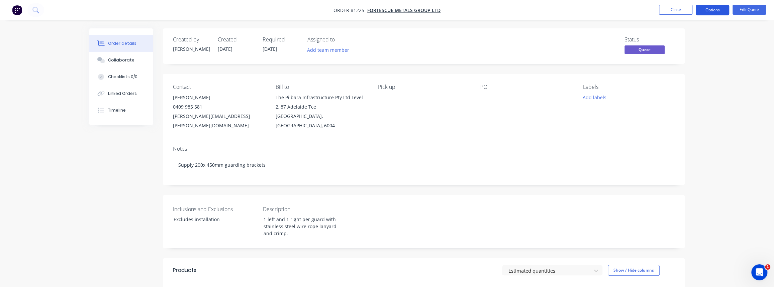
click at [708, 10] on button "Options" at bounding box center [712, 10] width 33 height 11
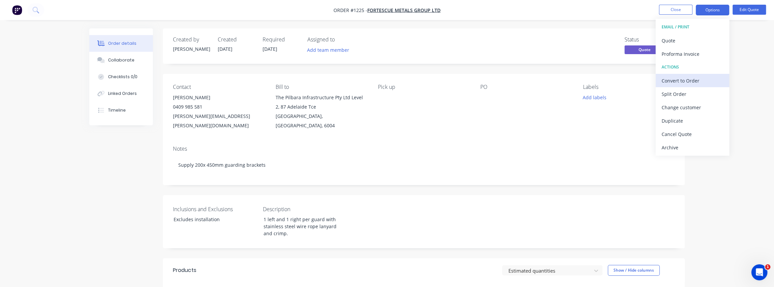
click at [693, 77] on div "Convert to Order" at bounding box center [693, 81] width 62 height 10
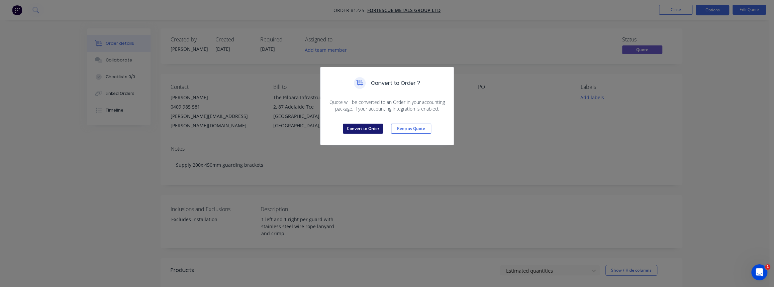
click at [358, 130] on button "Convert to Order" at bounding box center [363, 129] width 40 height 10
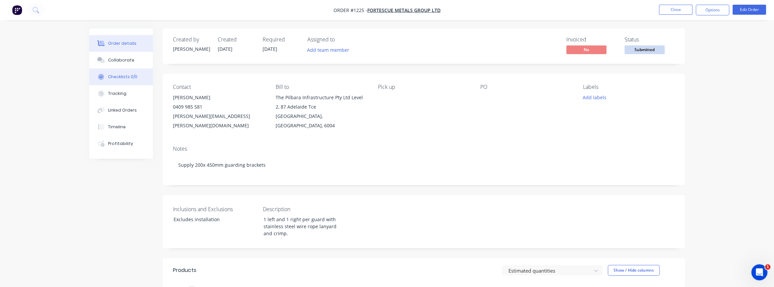
click at [119, 74] on div "Checklists 0/0" at bounding box center [122, 77] width 29 height 6
type textarea "x"
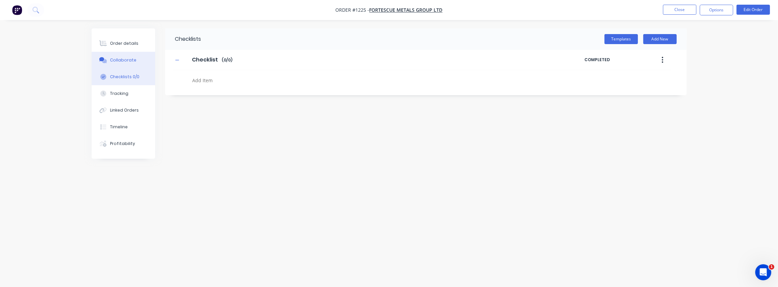
click at [110, 59] on div "Collaborate" at bounding box center [123, 60] width 26 height 6
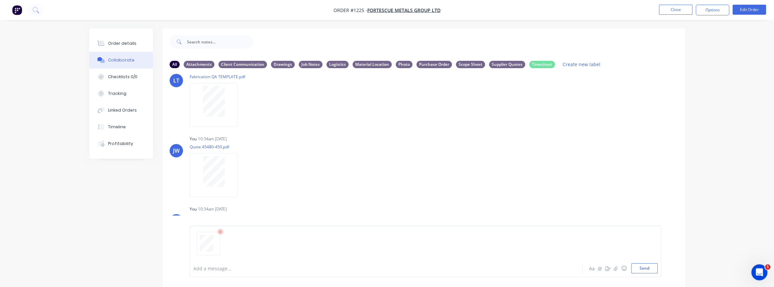
scroll to position [30, 0]
click at [658, 272] on div "Add a message... Aa @ ☺ Send" at bounding box center [426, 252] width 472 height 52
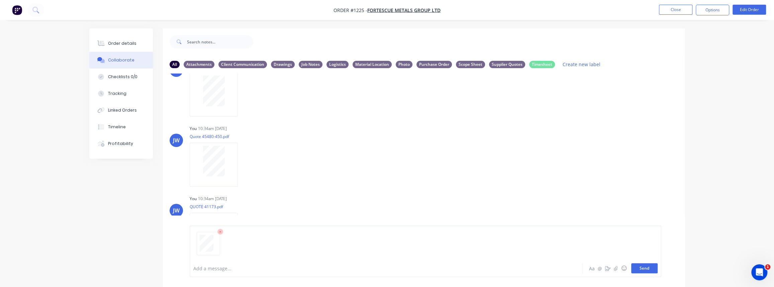
click at [652, 271] on button "Send" at bounding box center [644, 269] width 26 height 10
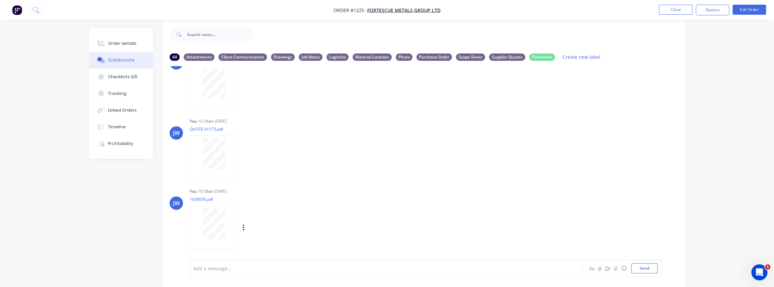
scroll to position [10, 0]
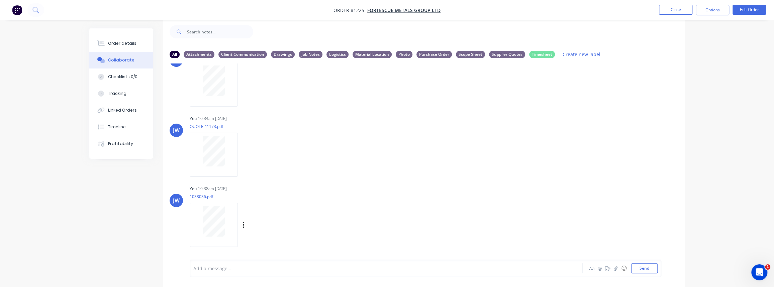
click at [244, 227] on div "Labels Download Delete" at bounding box center [277, 225] width 75 height 10
click at [244, 225] on icon "button" at bounding box center [243, 225] width 2 height 8
click at [267, 213] on button "Labels" at bounding box center [287, 211] width 75 height 15
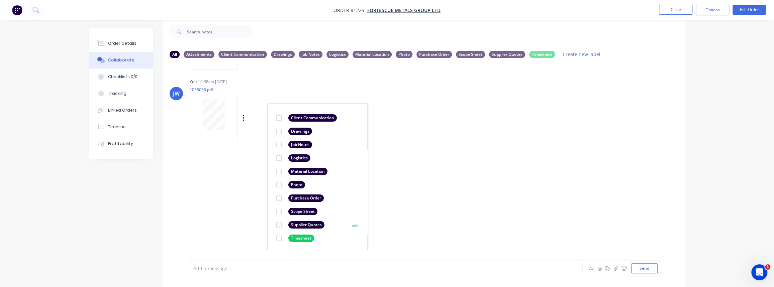
click at [289, 222] on div "Supplier Quotes" at bounding box center [306, 224] width 36 height 7
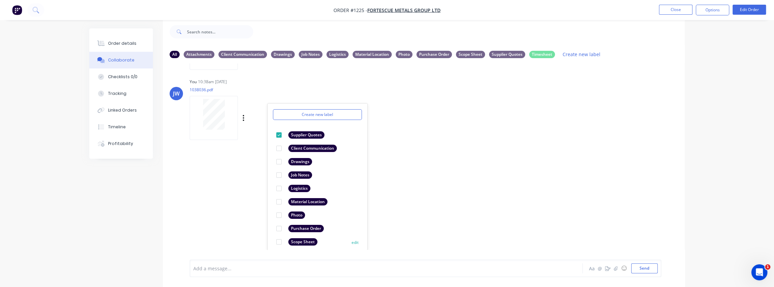
scroll to position [38, 0]
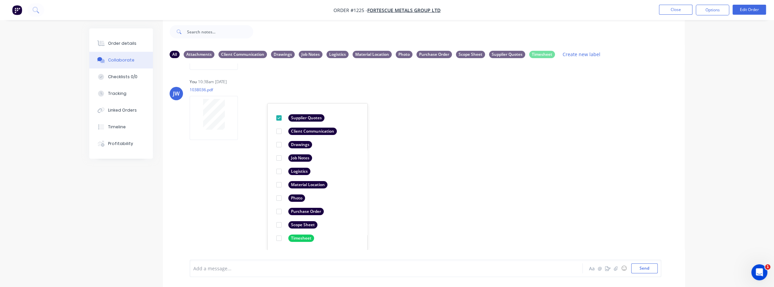
click at [248, 196] on div "LT [PERSON_NAME] 10:34am [DATE] Fabrication QA TEMPLATE.pdf Labels Download Del…" at bounding box center [424, 157] width 522 height 186
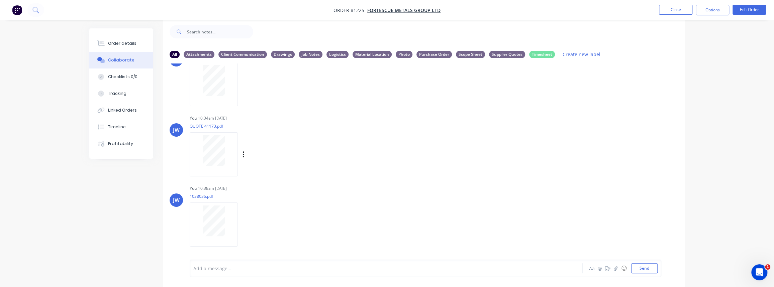
scroll to position [100, 0]
click at [670, 12] on button "Close" at bounding box center [675, 10] width 33 height 10
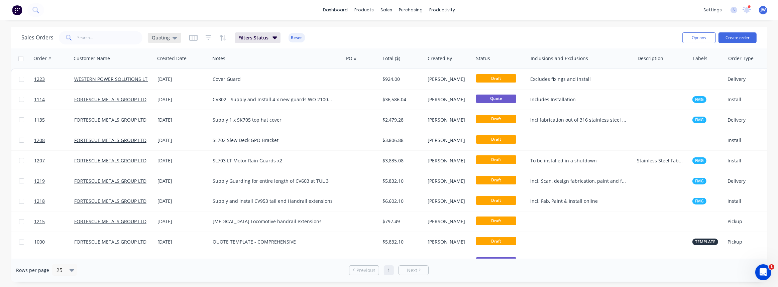
click at [159, 42] on div "Quoting" at bounding box center [164, 38] width 33 height 10
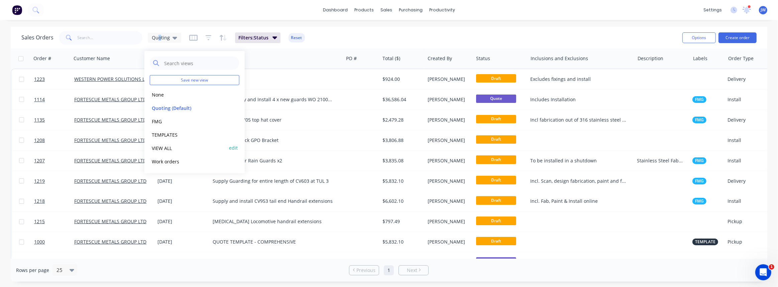
click at [171, 144] on button "VIEW ALL" at bounding box center [188, 148] width 76 height 8
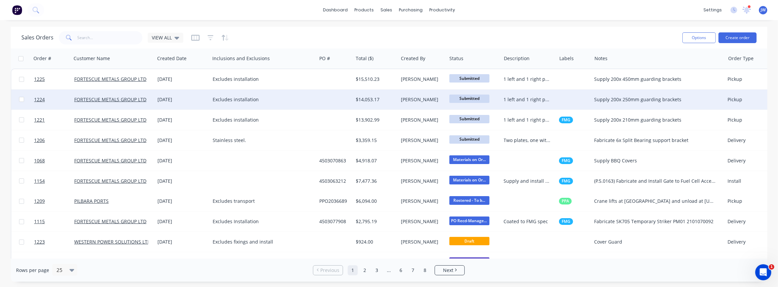
click at [278, 102] on div "Excludes installation" at bounding box center [261, 99] width 96 height 7
click at [370, 99] on div "$14,053.17" at bounding box center [375, 99] width 38 height 7
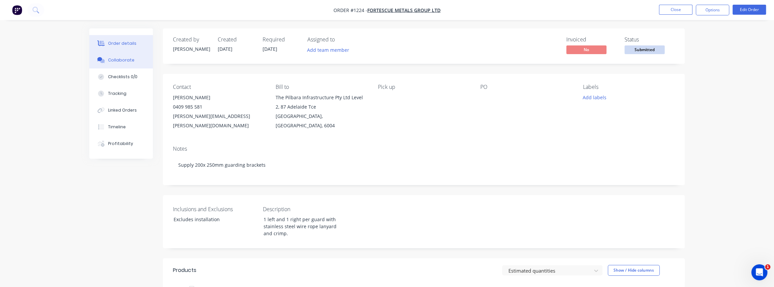
click at [126, 60] on div "Collaborate" at bounding box center [121, 60] width 26 height 6
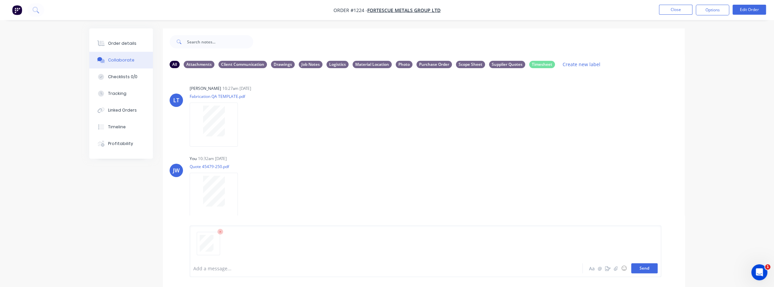
click at [641, 266] on button "Send" at bounding box center [644, 269] width 26 height 10
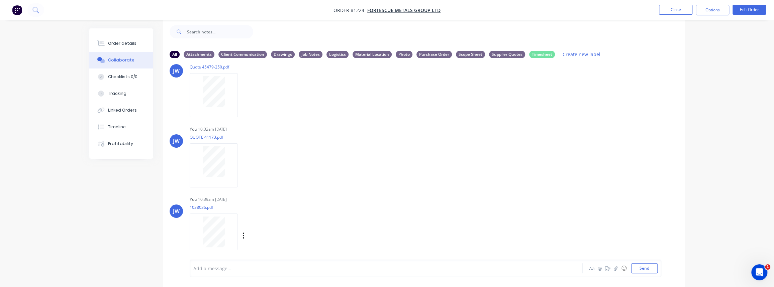
scroll to position [100, 0]
click at [243, 225] on icon "button" at bounding box center [243, 225] width 1 height 6
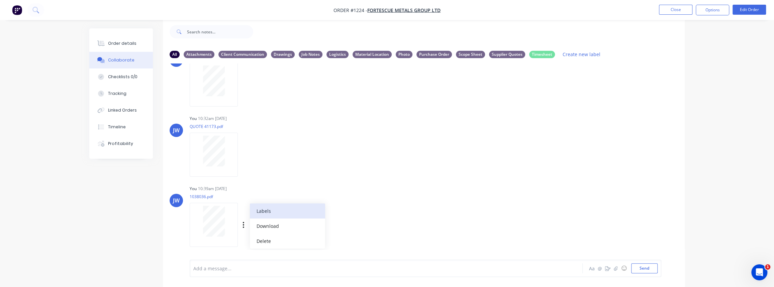
click at [266, 212] on button "Labels" at bounding box center [287, 211] width 75 height 15
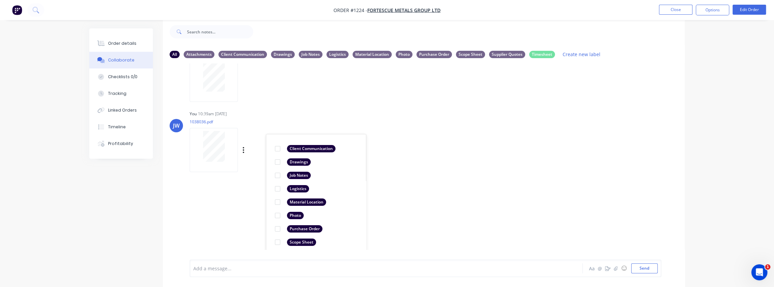
scroll to position [206, 0]
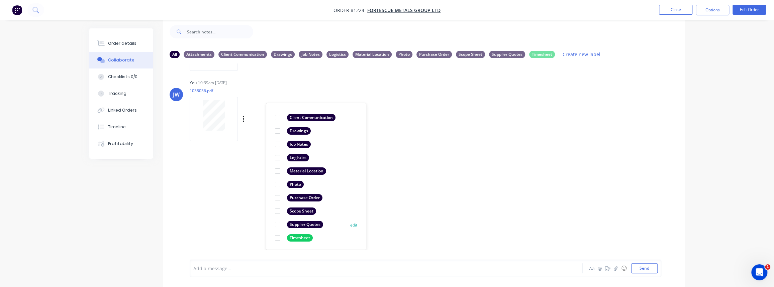
click at [297, 224] on div "Supplier Quotes" at bounding box center [305, 224] width 36 height 7
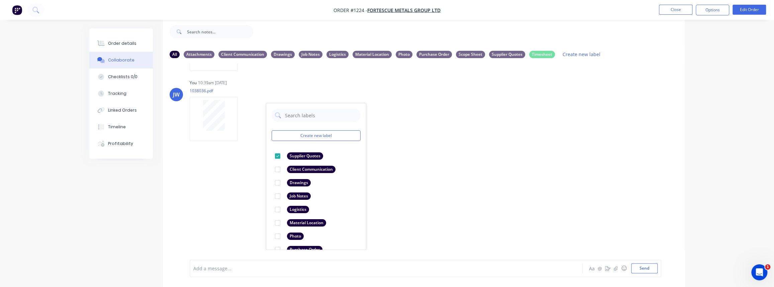
click at [238, 203] on div "LT [PERSON_NAME] 10:27am [DATE] Fabrication QA TEMPLATE.pdf Labels Download Del…" at bounding box center [424, 157] width 522 height 186
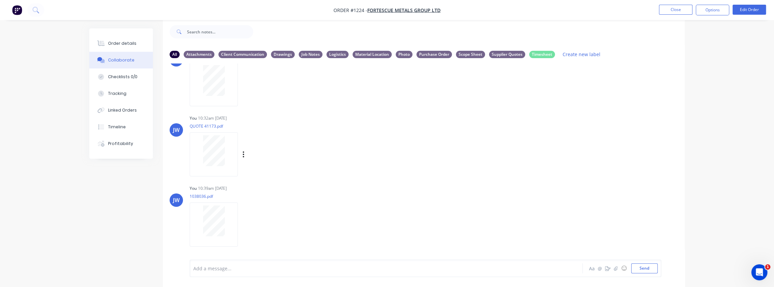
scroll to position [100, 0]
click at [671, 8] on button "Close" at bounding box center [675, 10] width 33 height 10
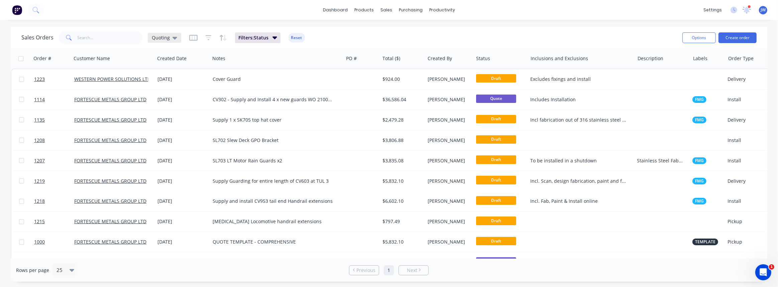
click at [164, 37] on span "Quoting" at bounding box center [161, 37] width 18 height 7
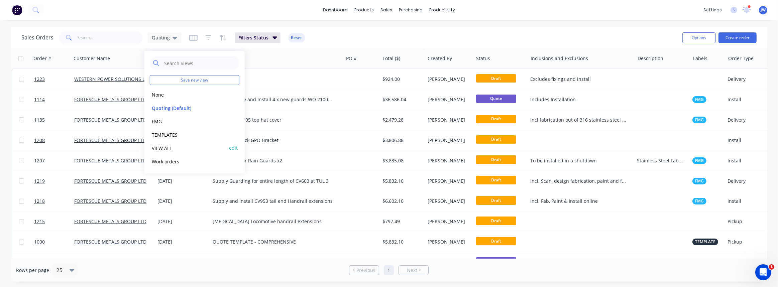
click at [169, 145] on button "VIEW ALL" at bounding box center [188, 148] width 76 height 8
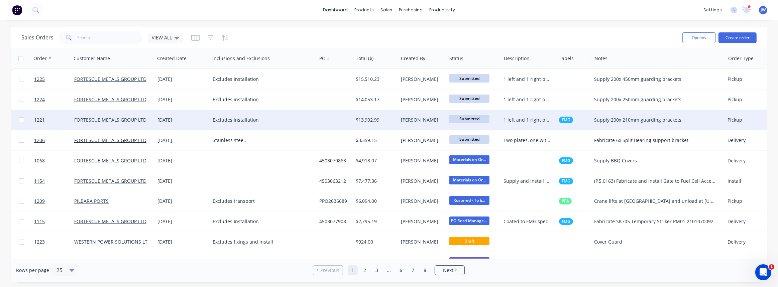
click at [400, 122] on div "[PERSON_NAME]" at bounding box center [422, 120] width 48 height 20
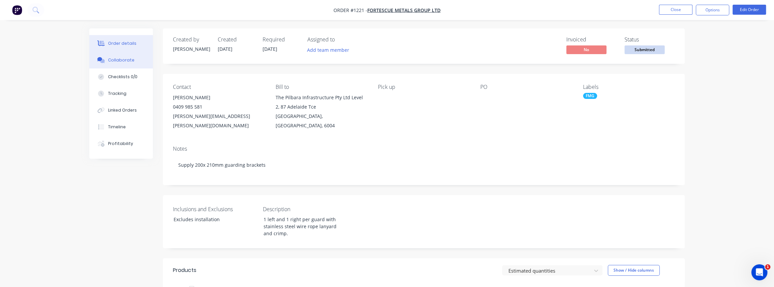
click at [117, 57] on div "Collaborate" at bounding box center [121, 60] width 26 height 6
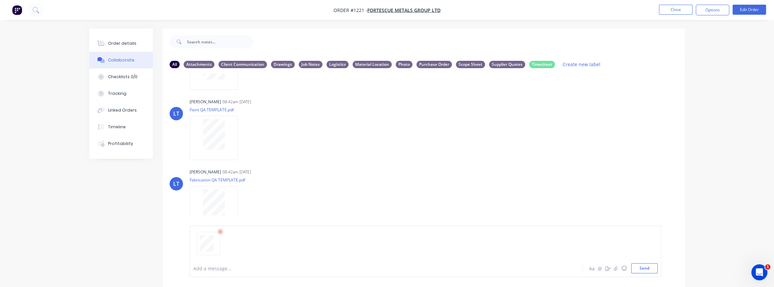
scroll to position [213, 0]
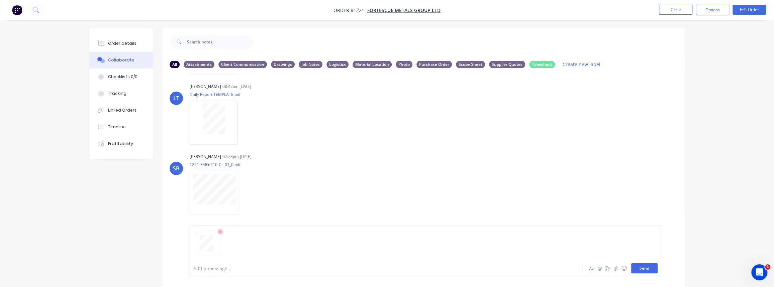
click at [652, 271] on button "Send" at bounding box center [644, 269] width 26 height 10
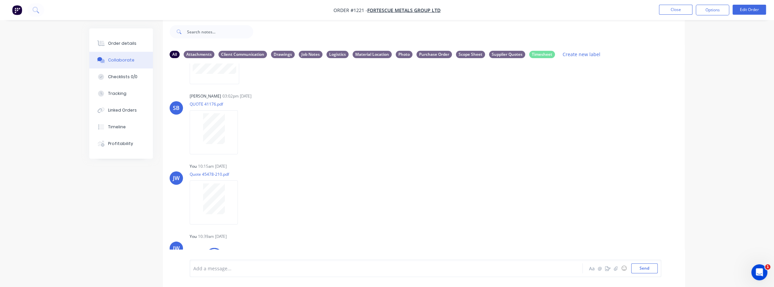
scroll to position [441, 0]
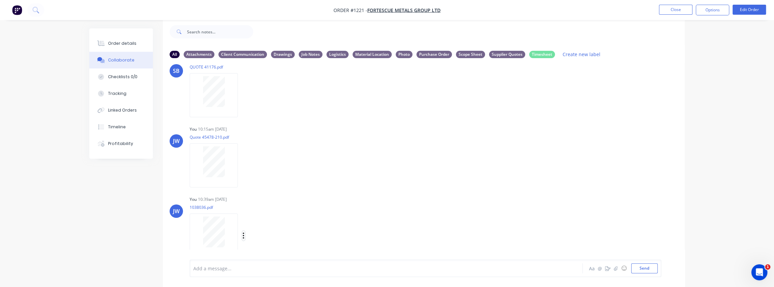
click at [244, 237] on icon "button" at bounding box center [243, 236] width 2 height 8
click at [267, 211] on button "Labels" at bounding box center [287, 210] width 75 height 15
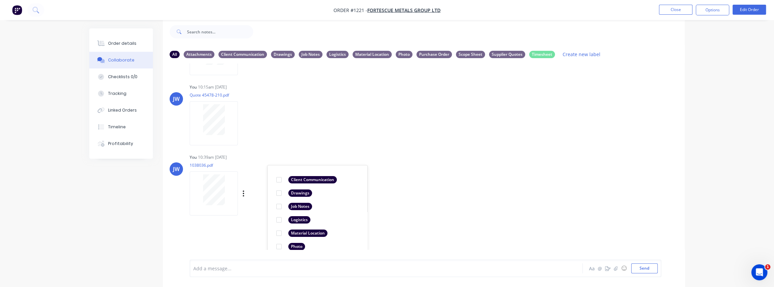
scroll to position [545, 0]
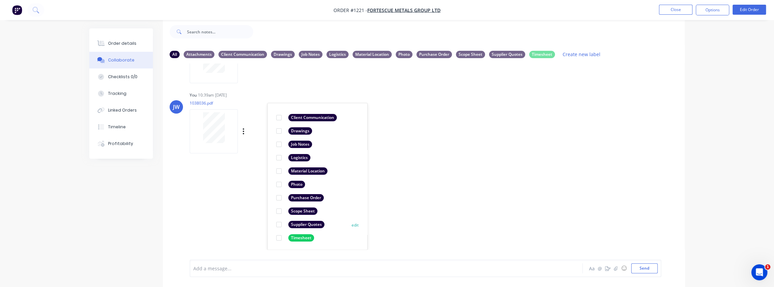
click at [298, 226] on div "Supplier Quotes" at bounding box center [306, 224] width 36 height 7
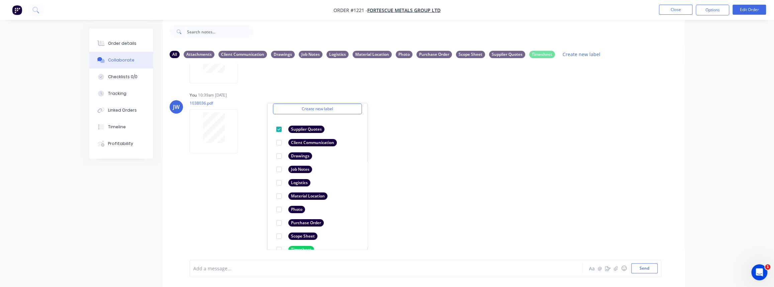
scroll to position [38, 0]
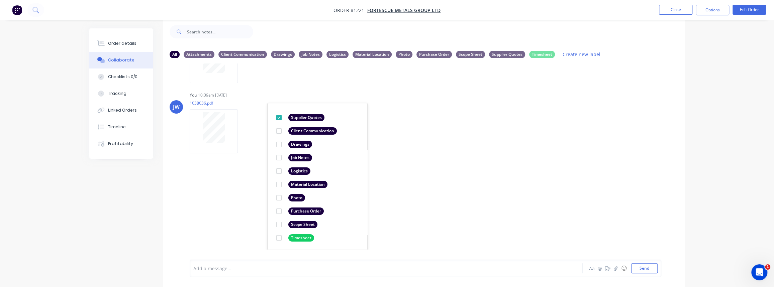
click at [238, 203] on div "LT [PERSON_NAME] 08:42am [DATE] Paint Coating Inspection Report.pdf Labels Down…" at bounding box center [424, 157] width 522 height 186
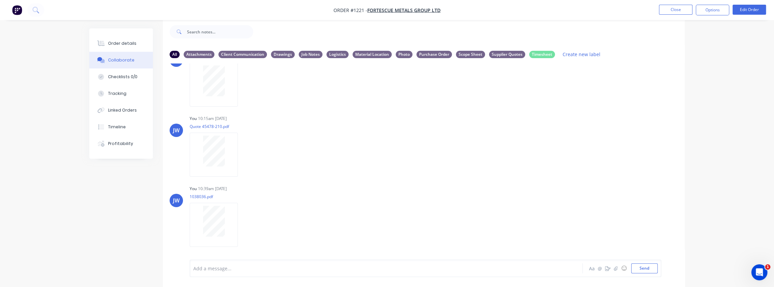
click at [127, 60] on div "Collaborate" at bounding box center [121, 60] width 26 height 6
click at [675, 6] on button "Close" at bounding box center [675, 10] width 33 height 10
